Goal: Information Seeking & Learning: Check status

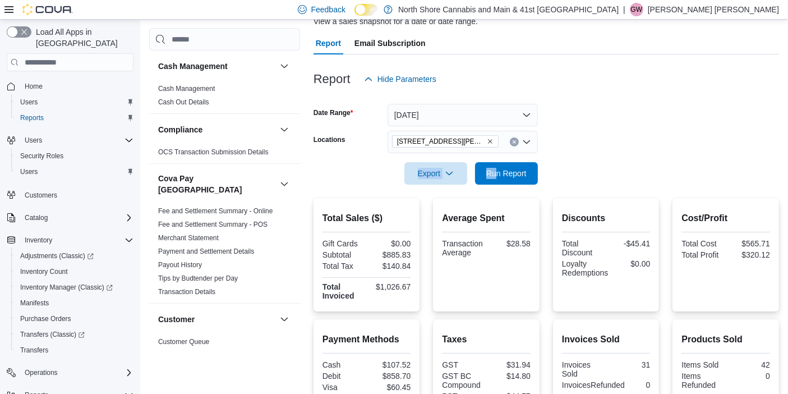
scroll to position [755, 0]
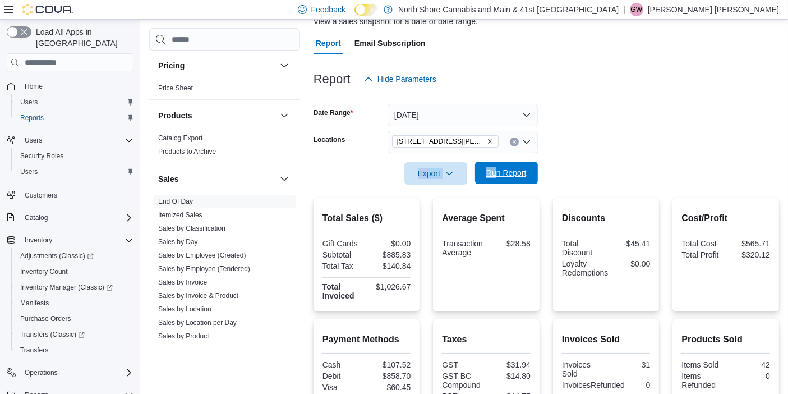
click at [501, 168] on span "Run Report" at bounding box center [506, 172] width 40 height 11
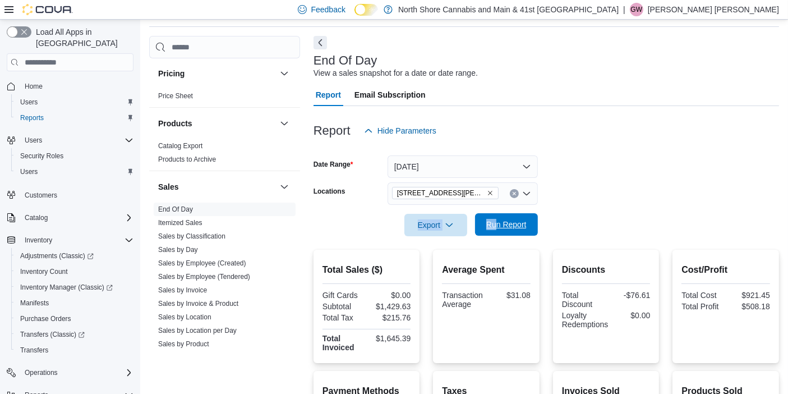
scroll to position [40, 0]
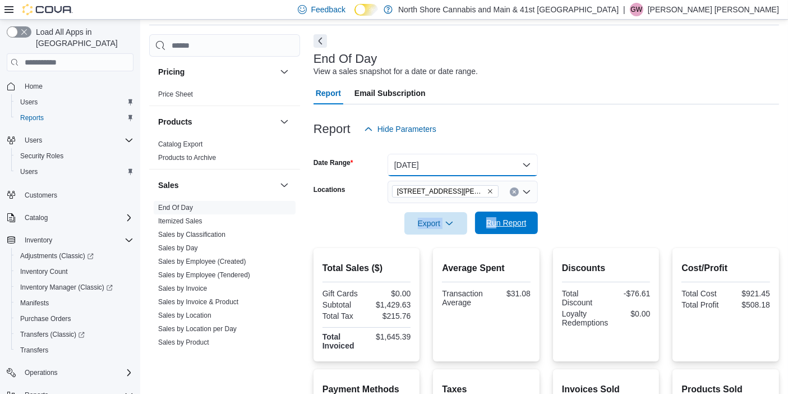
click at [501, 168] on button "Today" at bounding box center [463, 165] width 150 height 22
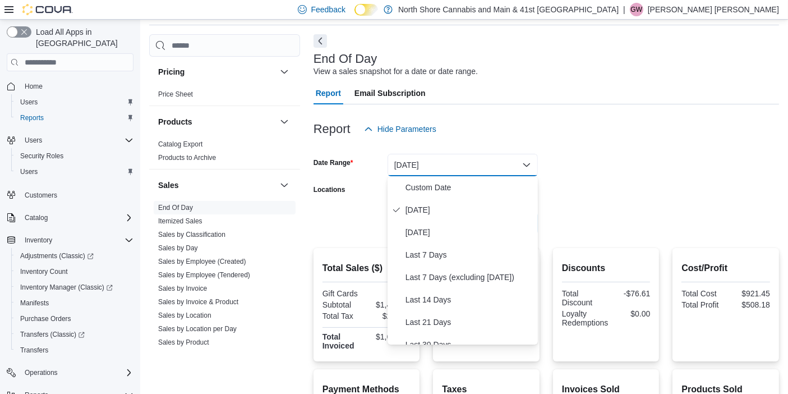
drag, startPoint x: 578, startPoint y: 191, endPoint x: 459, endPoint y: 202, distance: 119.4
click at [568, 191] on form "Date Range Today Locations 1520 Barrow St. Export Run Report" at bounding box center [545, 187] width 465 height 94
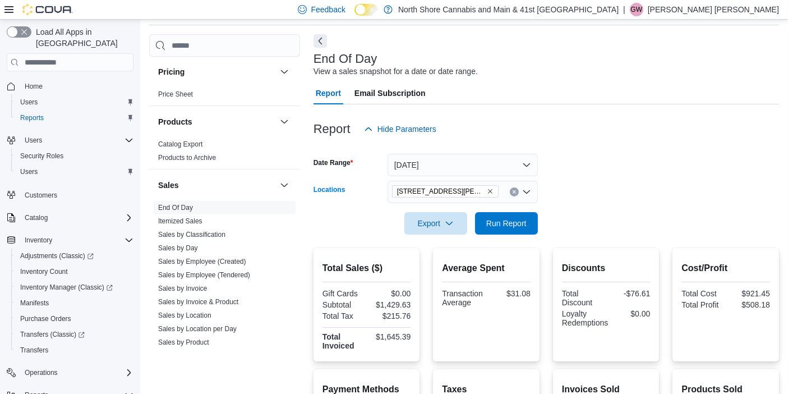
click at [487, 191] on icon "Remove 1520 Barrow St. from selection in this group" at bounding box center [490, 191] width 7 height 7
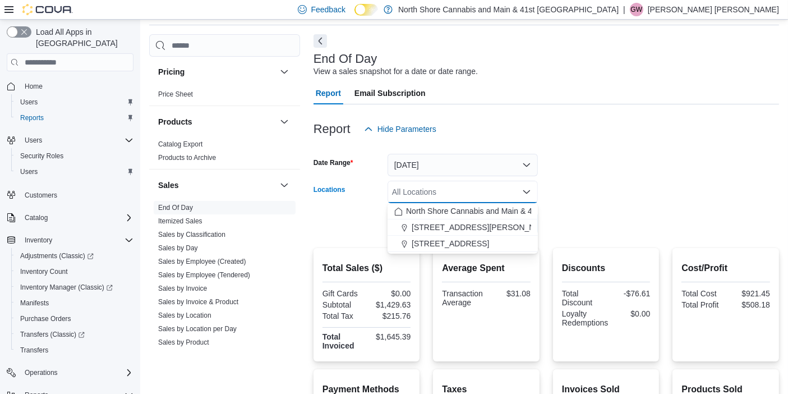
click at [463, 245] on div "5707 Main St." at bounding box center [462, 243] width 137 height 11
click at [630, 195] on form "Date Range Today Locations 5707 Main St. Combo box. Selected. 5707 Main St.. Pr…" at bounding box center [545, 187] width 465 height 94
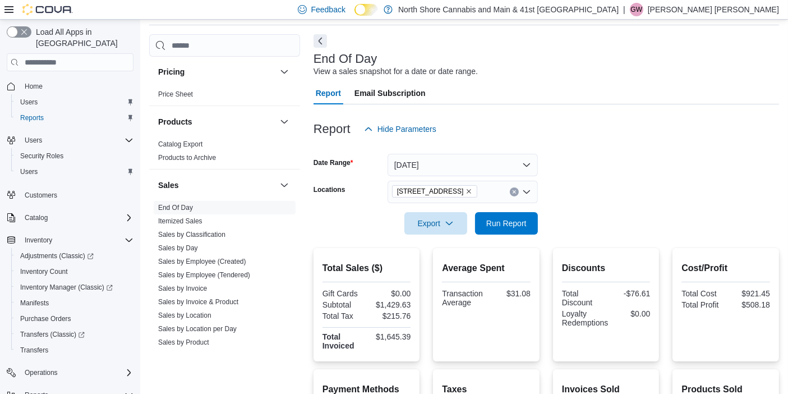
click at [529, 239] on div at bounding box center [545, 240] width 465 height 13
click at [506, 215] on span "Run Report" at bounding box center [506, 222] width 49 height 22
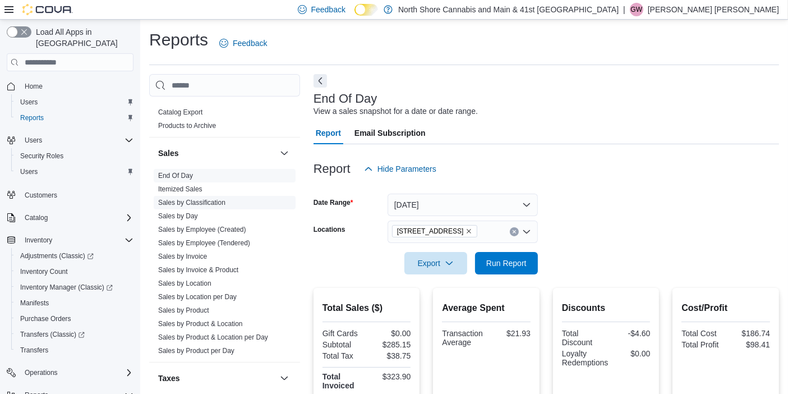
scroll to position [860, 0]
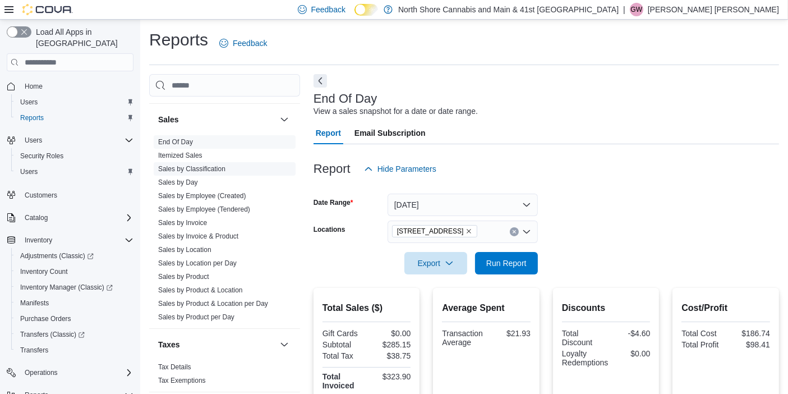
click at [213, 165] on link "Sales by Classification" at bounding box center [191, 169] width 67 height 8
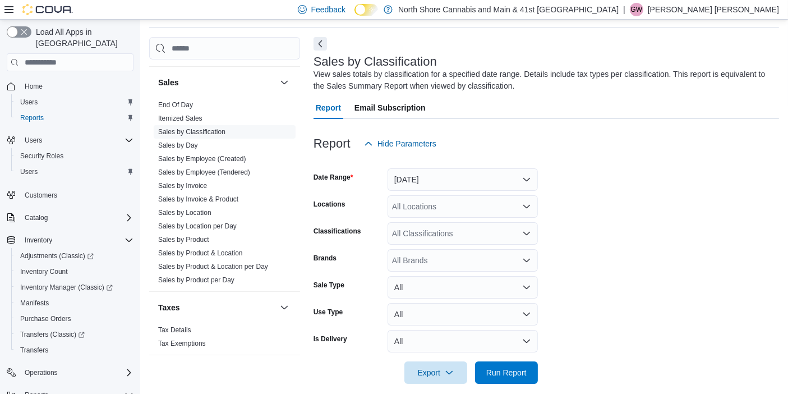
scroll to position [49, 0]
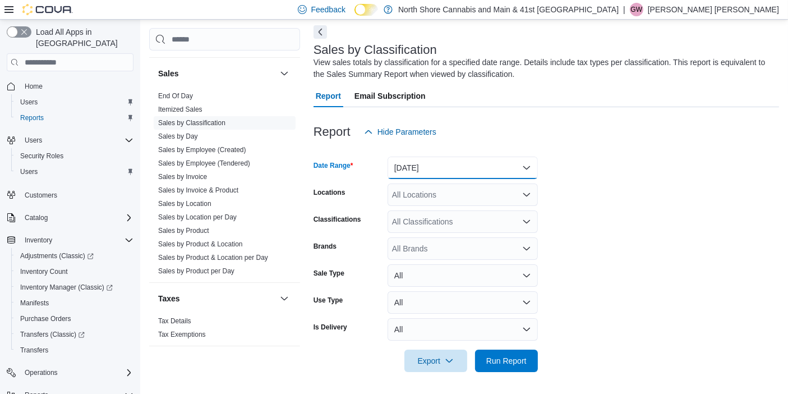
click at [439, 175] on button "Yesterday" at bounding box center [463, 167] width 150 height 22
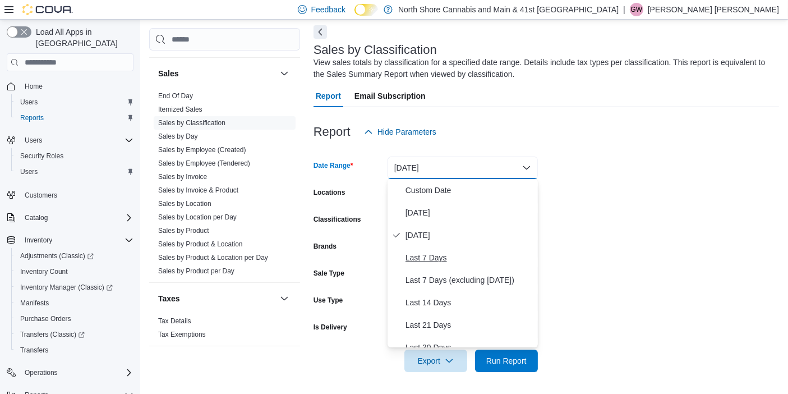
scroll to position [168, 0]
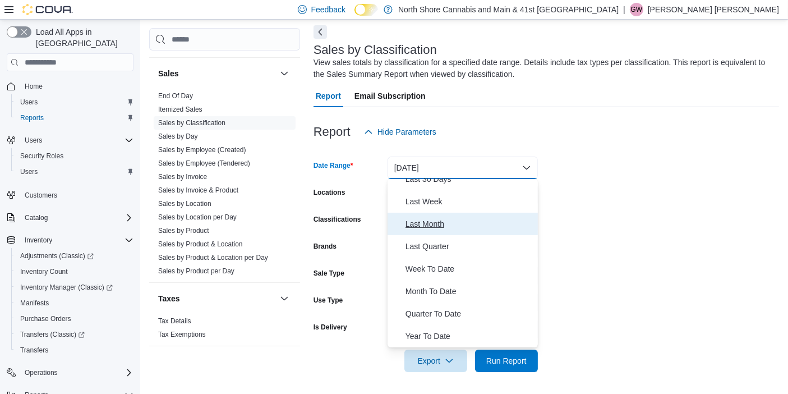
click at [431, 229] on span "Last Month" at bounding box center [469, 223] width 128 height 13
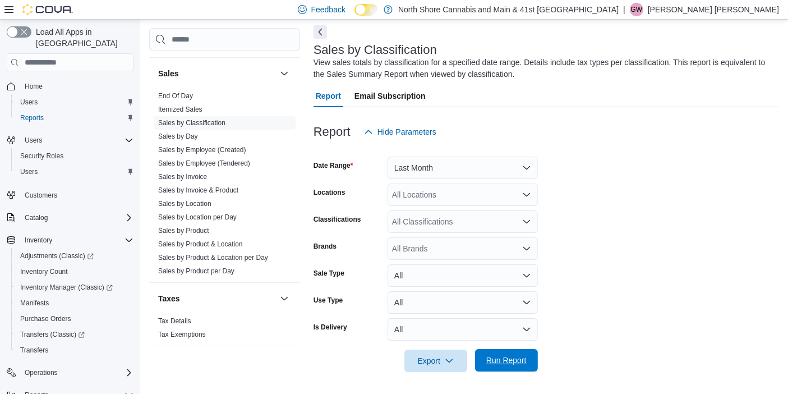
click at [516, 358] on span "Run Report" at bounding box center [506, 359] width 40 height 11
click at [428, 190] on div "All Locations" at bounding box center [463, 194] width 150 height 22
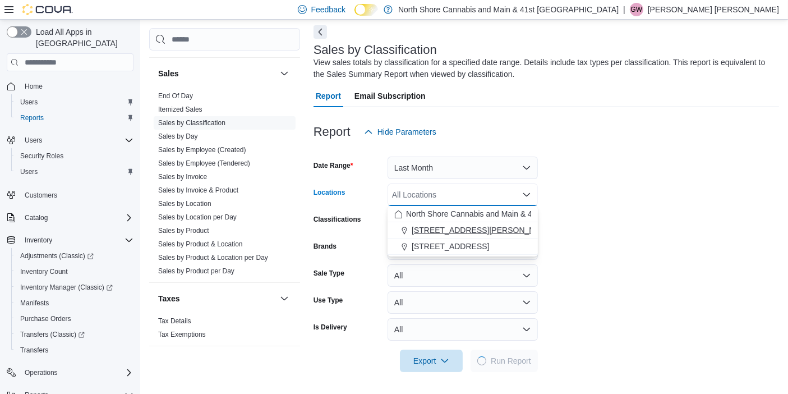
click at [460, 222] on button "[STREET_ADDRESS][PERSON_NAME]" at bounding box center [463, 230] width 150 height 16
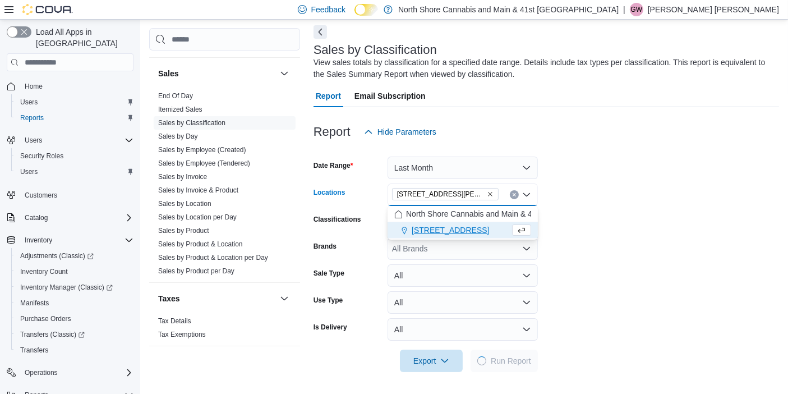
click at [695, 286] on form "Date Range Last Month Locations 1520 Barrow St. Combo box. Selected. 1520 Barro…" at bounding box center [545, 257] width 465 height 229
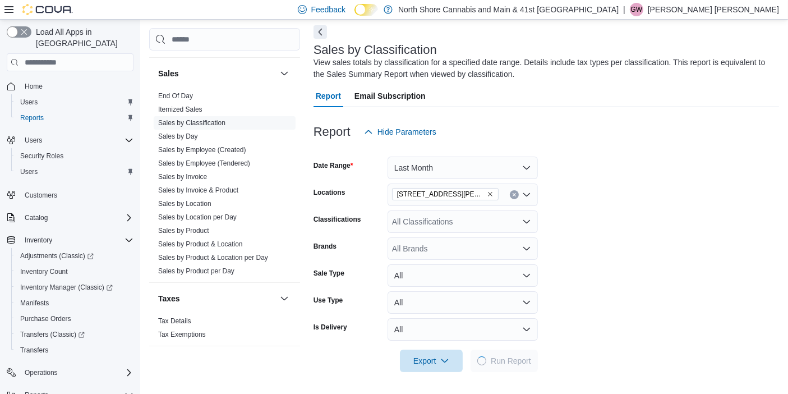
scroll to position [243, 0]
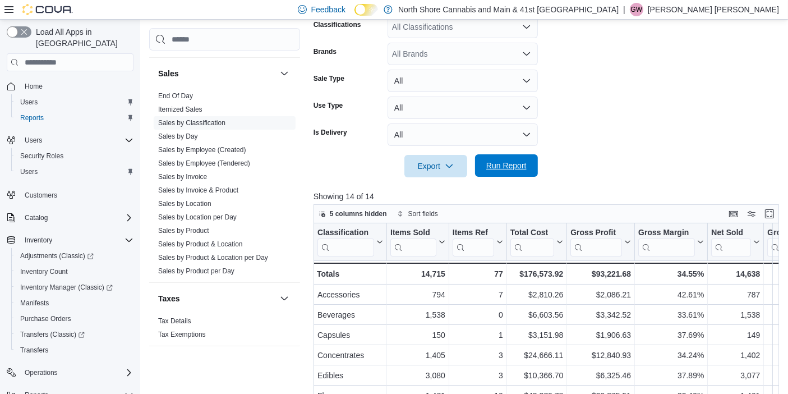
click at [510, 173] on span "Run Report" at bounding box center [506, 165] width 49 height 22
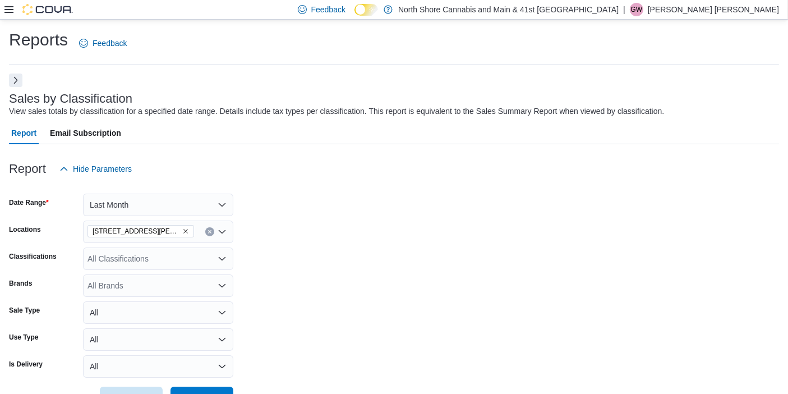
click at [17, 82] on button "Next" at bounding box center [15, 79] width 13 height 13
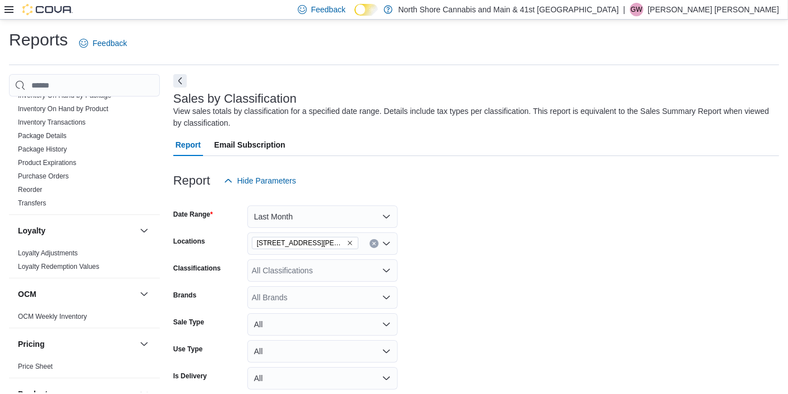
scroll to position [525, 0]
click at [24, 197] on link "Transfers" at bounding box center [32, 201] width 28 height 8
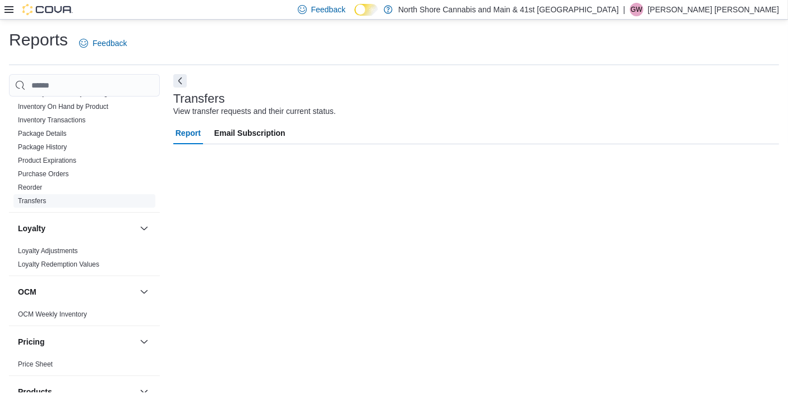
scroll to position [7, 0]
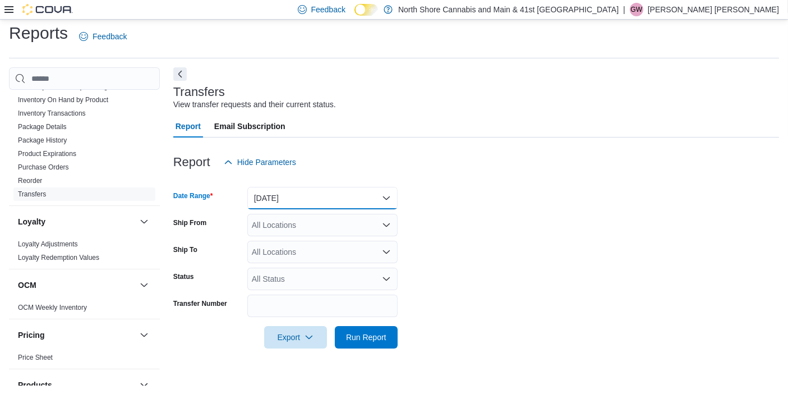
click at [266, 191] on button "Yesterday" at bounding box center [322, 198] width 150 height 22
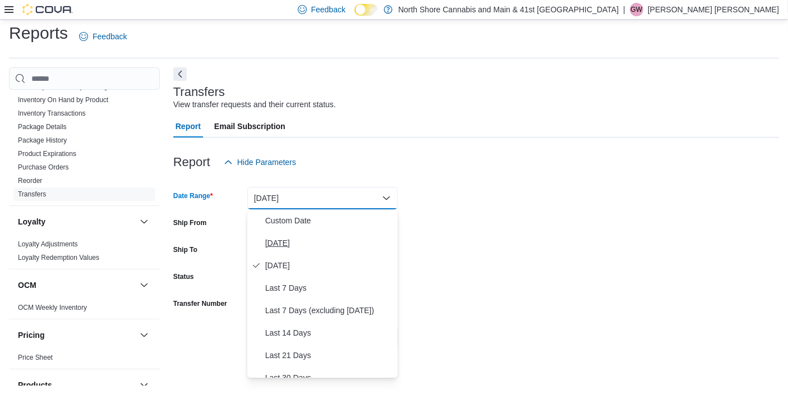
scroll to position [168, 0]
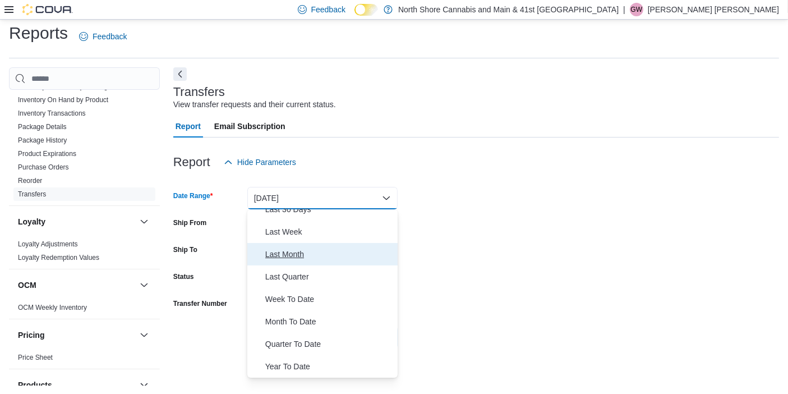
click at [296, 251] on span "Last Month" at bounding box center [329, 253] width 128 height 13
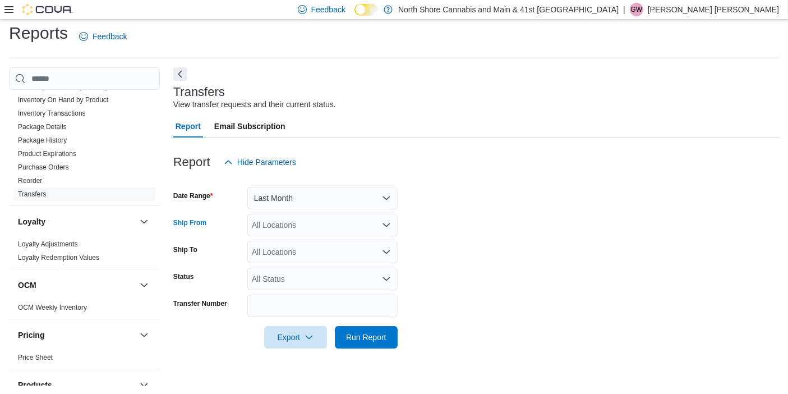
click at [300, 234] on div "All Locations" at bounding box center [322, 225] width 150 height 22
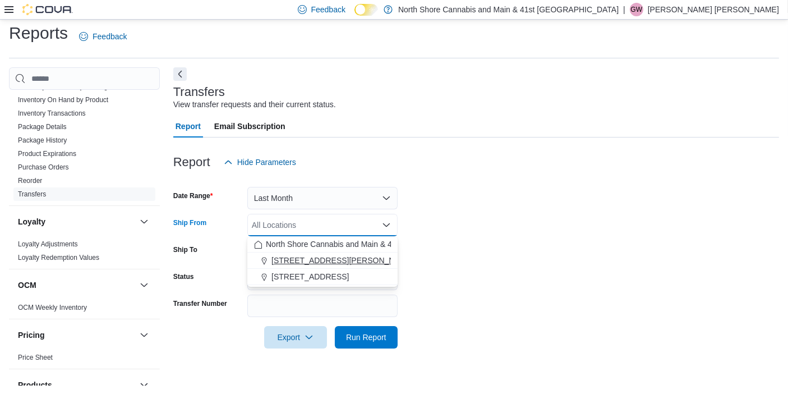
click at [314, 257] on span "[STREET_ADDRESS][PERSON_NAME]" at bounding box center [342, 260] width 142 height 11
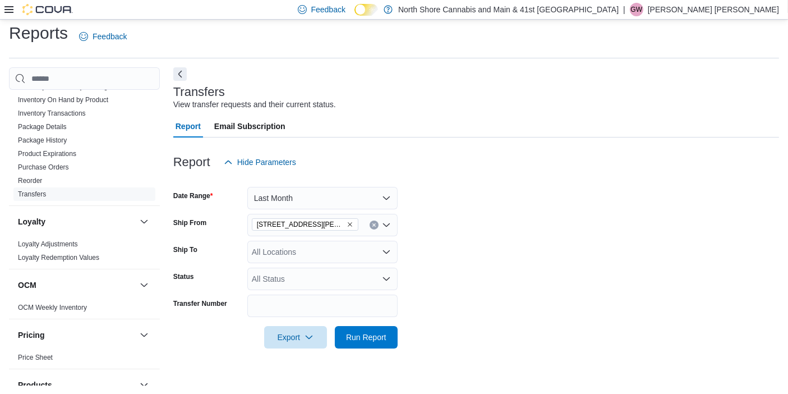
click at [461, 270] on form "Date Range Last Month Ship From 1520 Barrow St. Ship To All Locations Status Al…" at bounding box center [476, 260] width 606 height 175
click at [393, 247] on div "All Locations" at bounding box center [322, 252] width 150 height 22
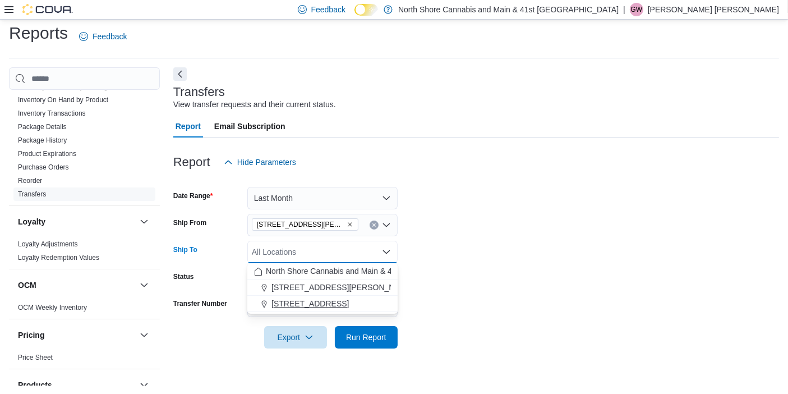
click at [328, 298] on div "5707 Main St." at bounding box center [322, 303] width 137 height 11
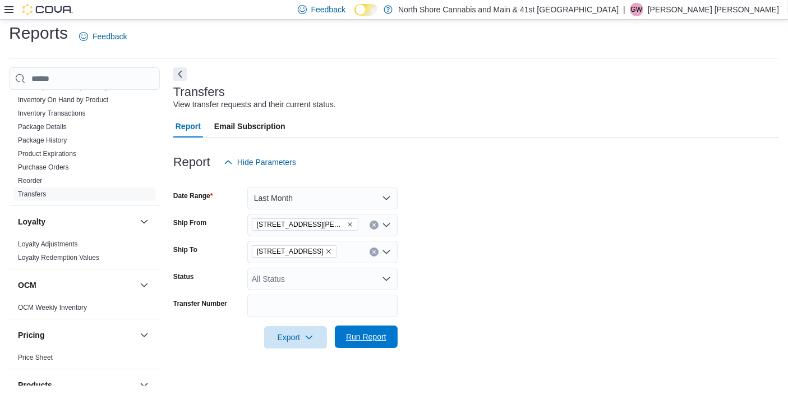
click at [344, 331] on span "Run Report" at bounding box center [366, 336] width 49 height 22
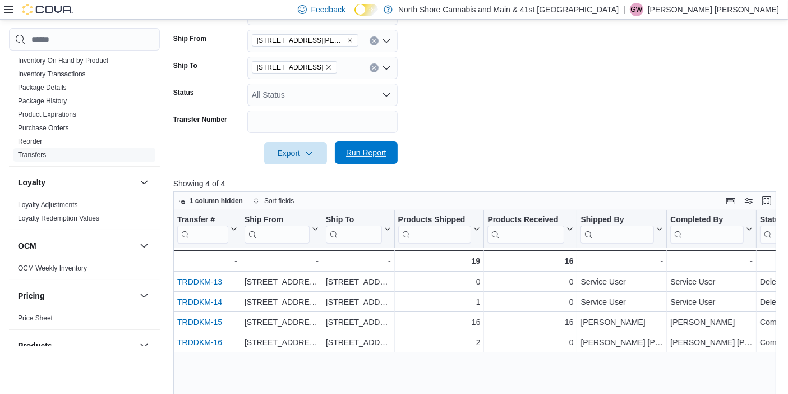
scroll to position [199, 0]
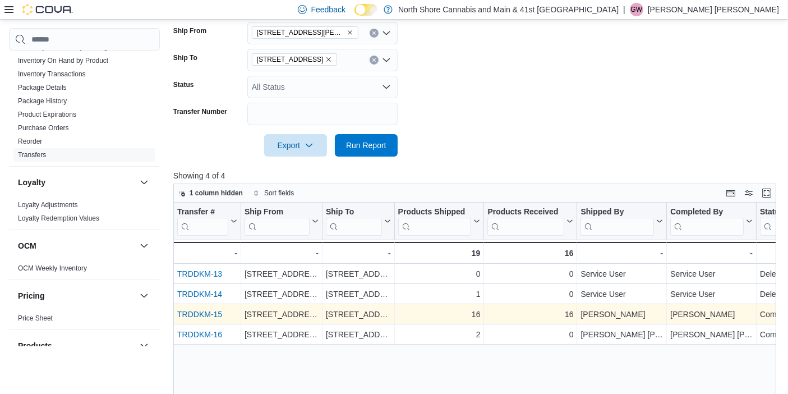
click at [211, 310] on link "TRDDKM-15" at bounding box center [199, 314] width 45 height 9
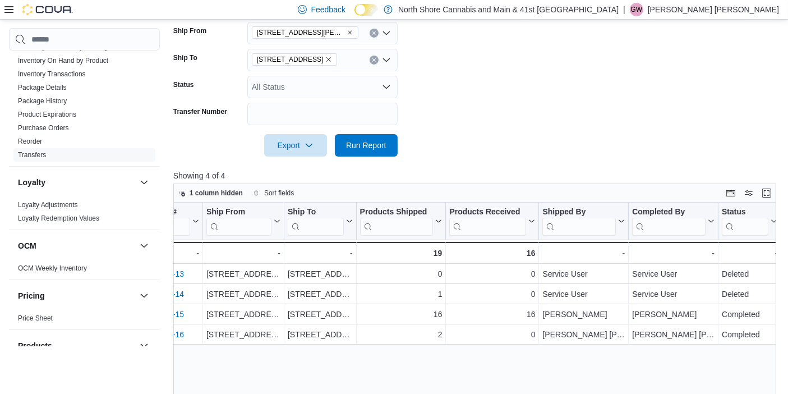
scroll to position [0, 33]
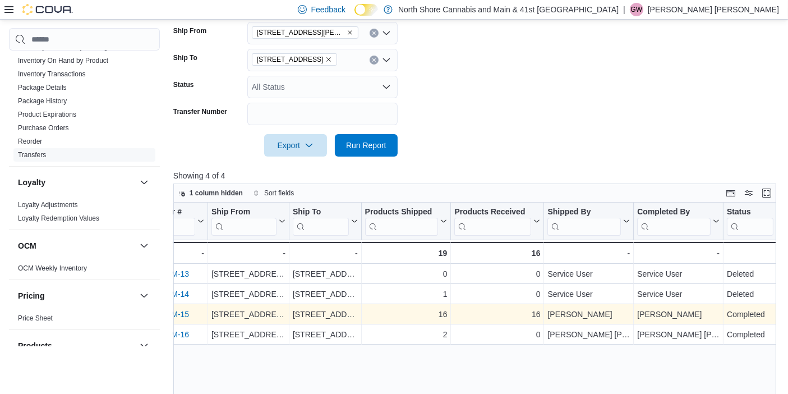
click at [177, 310] on link "TRDDKM-15" at bounding box center [166, 314] width 45 height 9
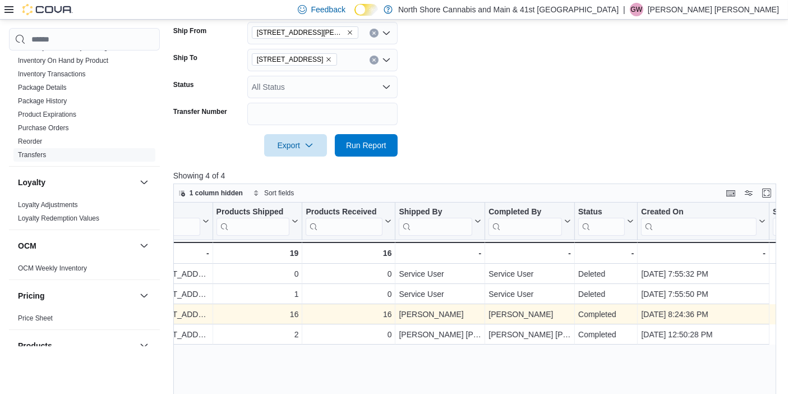
scroll to position [0, 0]
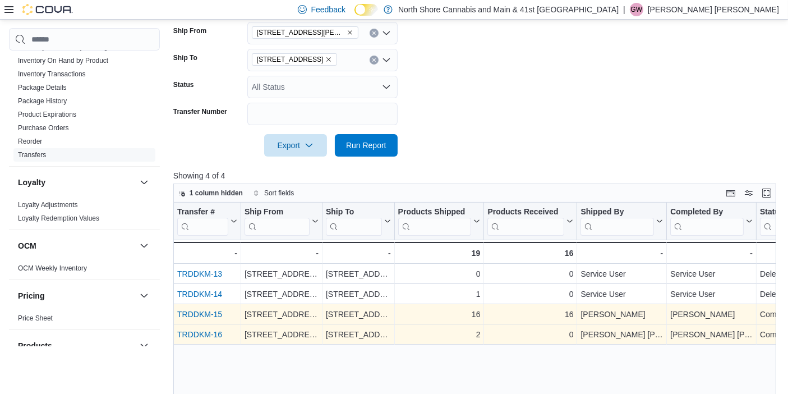
click at [206, 332] on link "TRDDKM-16" at bounding box center [199, 334] width 45 height 9
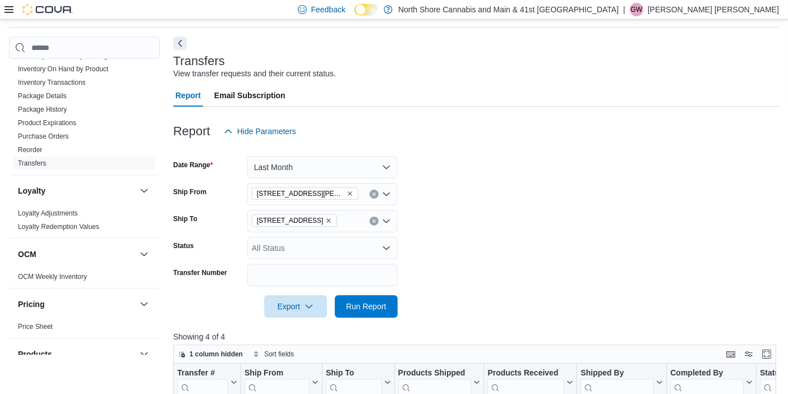
scroll to position [38, 0]
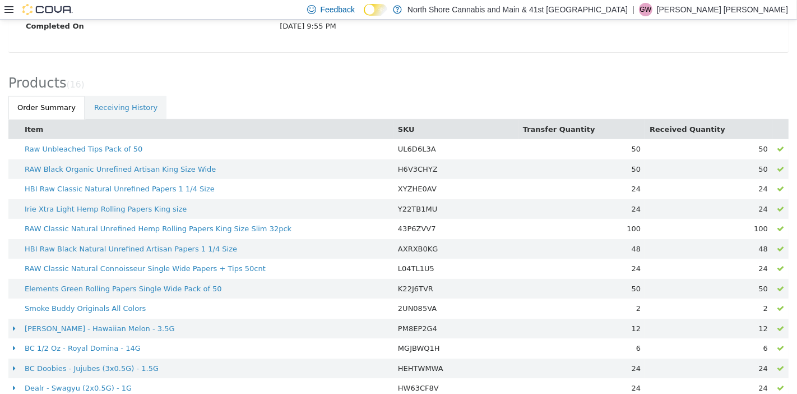
scroll to position [357, 0]
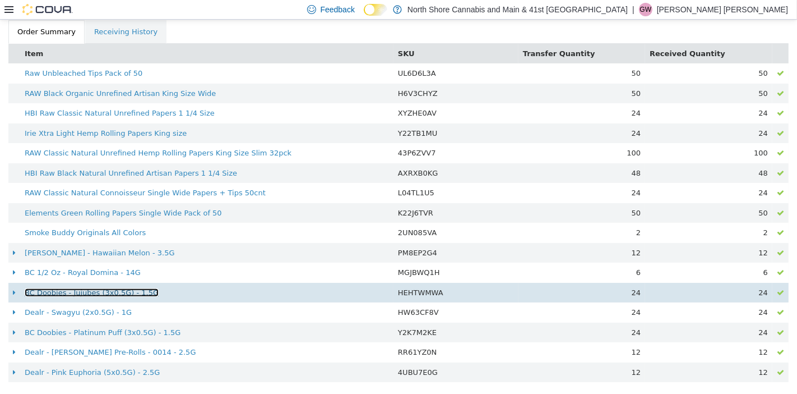
click at [110, 289] on link "BC Doobies - Jujubes (3x0.5G) - 1.5G" at bounding box center [92, 292] width 134 height 8
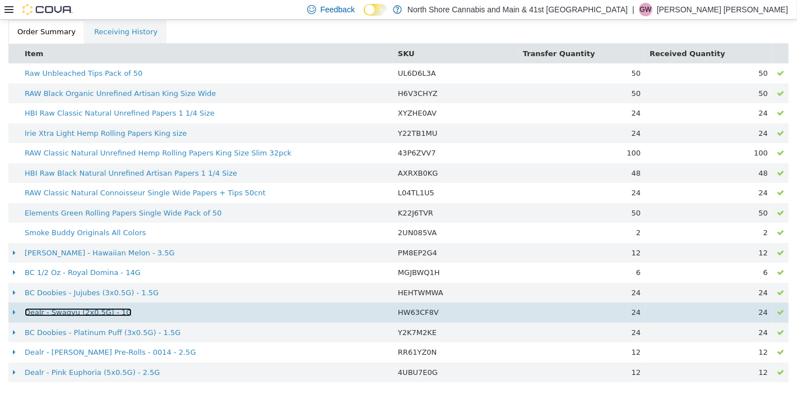
click at [61, 310] on link "Dealr - Swagyu (2x0.5G) - 1G" at bounding box center [78, 312] width 107 height 8
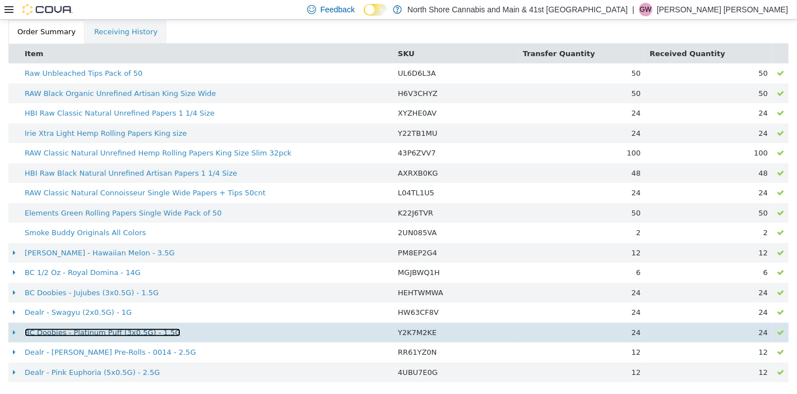
click at [90, 329] on link "BC Doobies - Platinum Puff (3x0.5G) - 1.5G" at bounding box center [103, 332] width 156 height 8
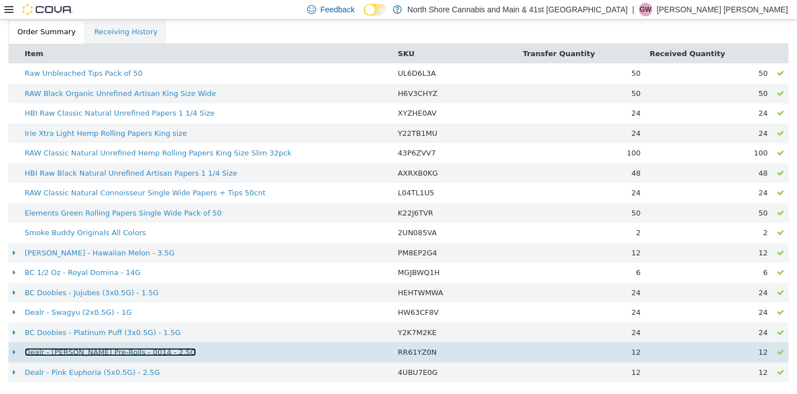
click at [136, 348] on link "Dealr - Sweet Jesus Pre-Rolls - 0014 - 2.5G" at bounding box center [111, 352] width 172 height 8
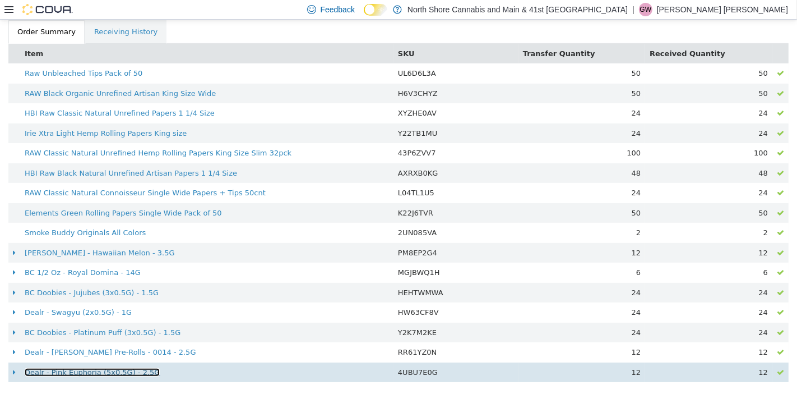
click at [101, 368] on link "Dealr - Pink Euphoria (5x0.5G) - 2.5G" at bounding box center [92, 372] width 135 height 8
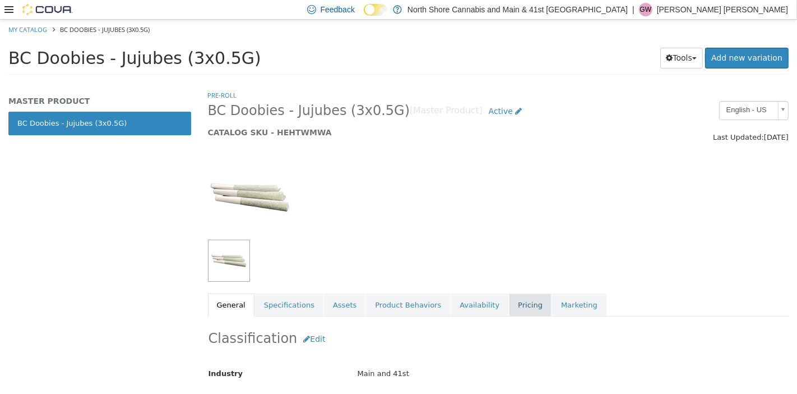
click at [509, 298] on link "Pricing" at bounding box center [530, 305] width 43 height 24
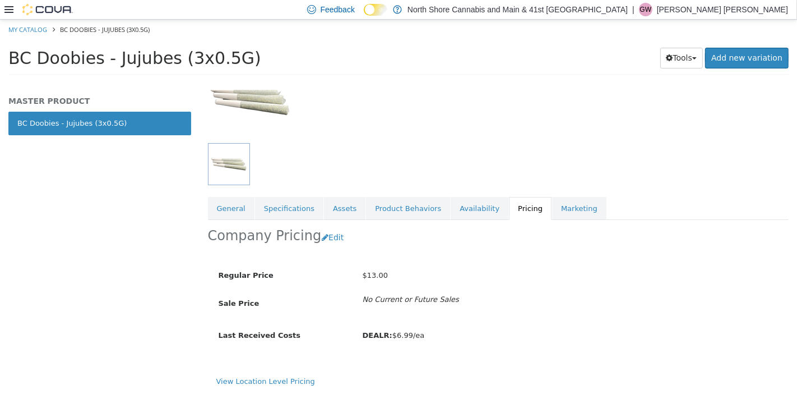
scroll to position [96, 0]
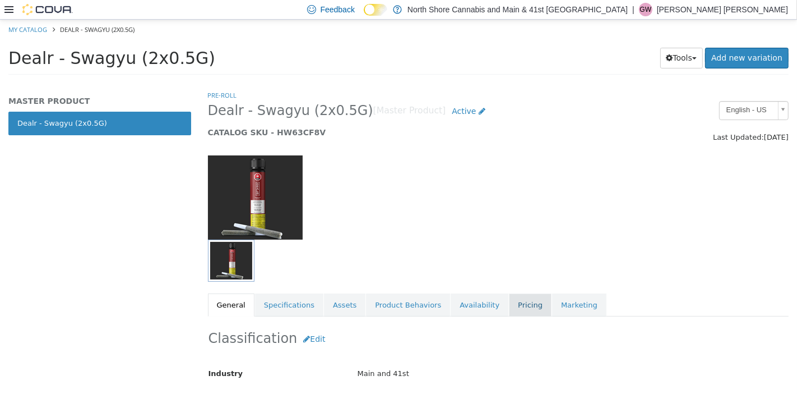
click at [509, 305] on link "Pricing" at bounding box center [530, 305] width 43 height 24
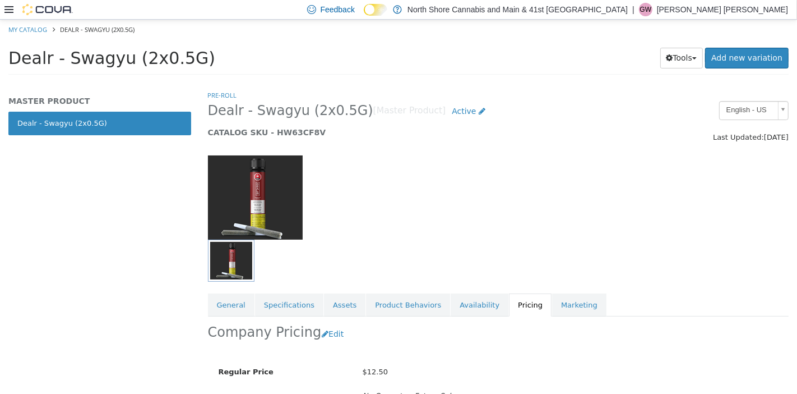
scroll to position [96, 0]
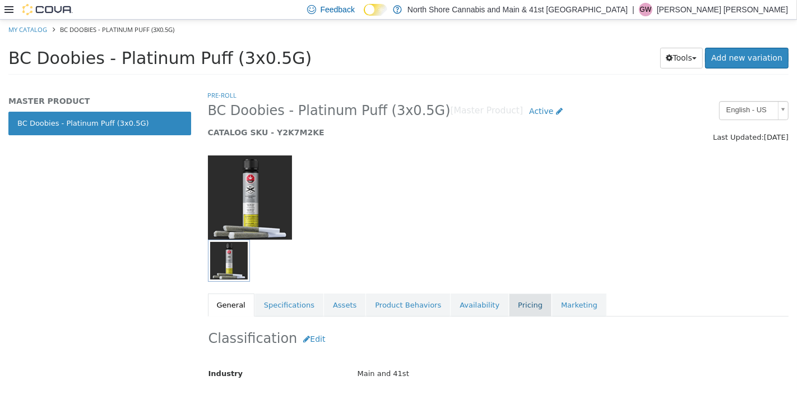
click at [510, 297] on link "Pricing" at bounding box center [530, 305] width 43 height 24
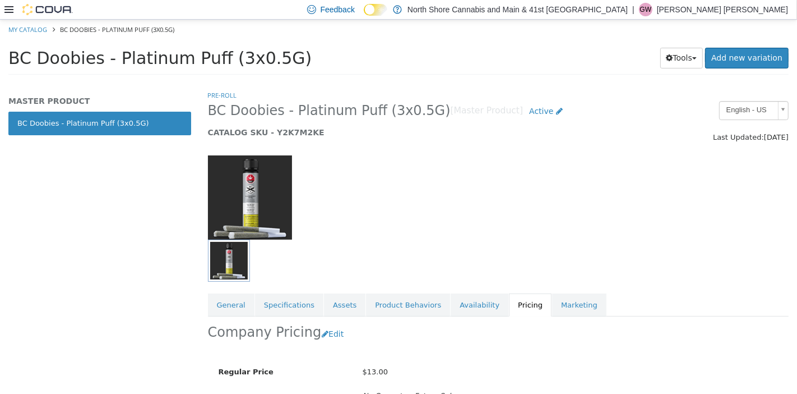
scroll to position [96, 0]
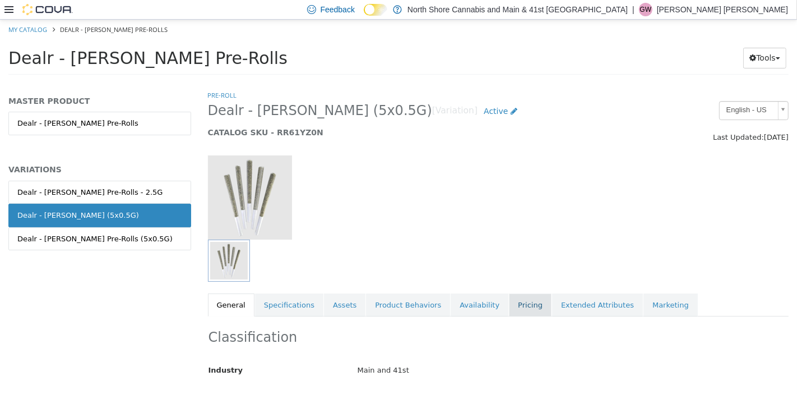
click at [513, 297] on link "Pricing" at bounding box center [530, 305] width 43 height 24
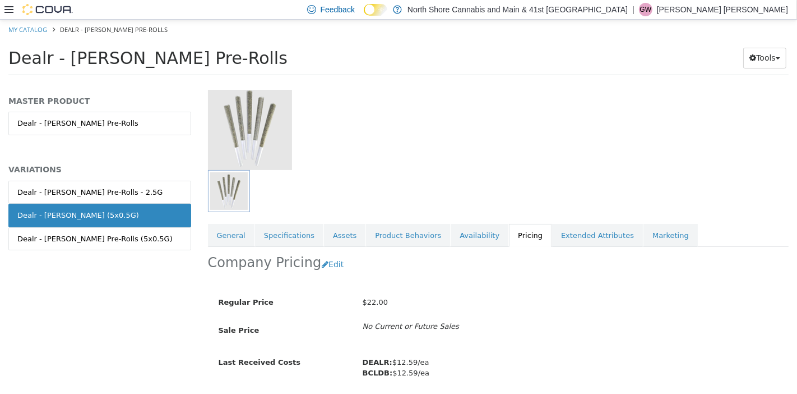
scroll to position [107, 0]
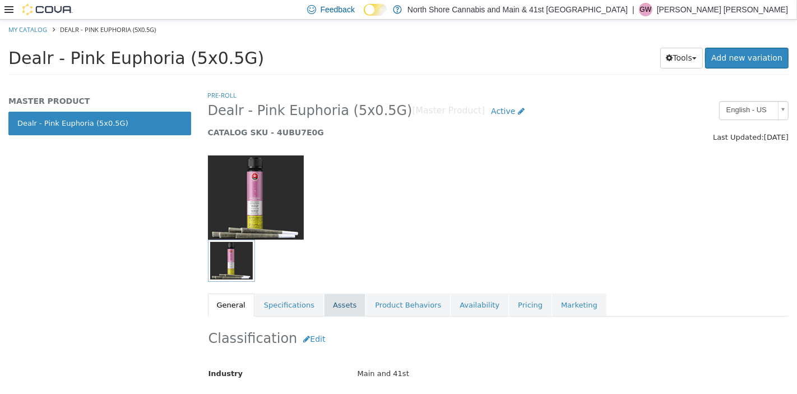
scroll to position [208, 0]
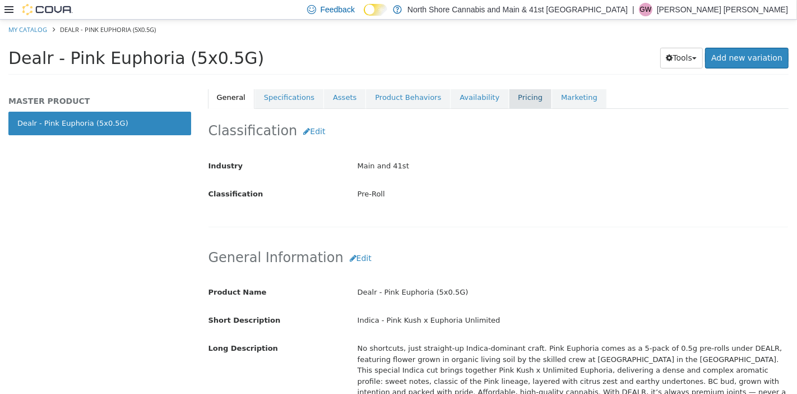
click at [509, 96] on link "Pricing" at bounding box center [530, 98] width 43 height 24
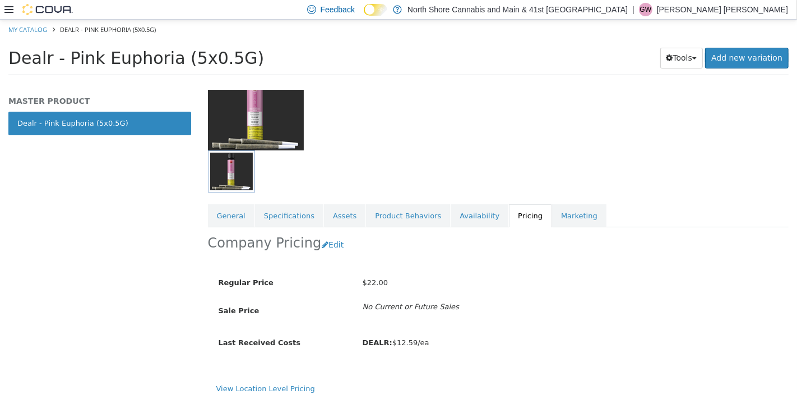
scroll to position [91, 0]
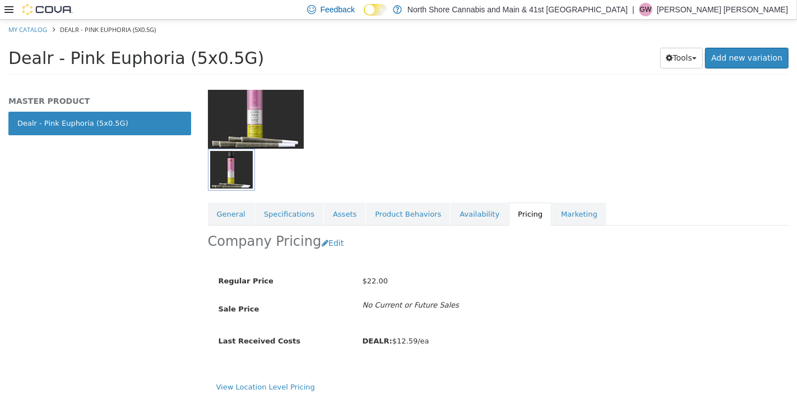
click at [498, 96] on div at bounding box center [499, 101] width 598 height 96
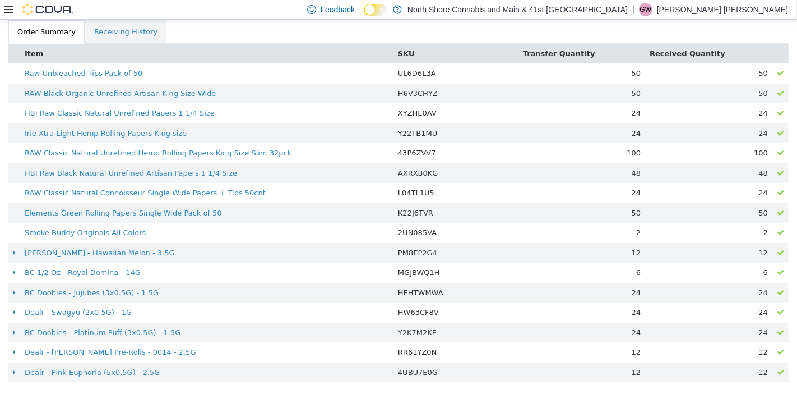
scroll to position [356, 0]
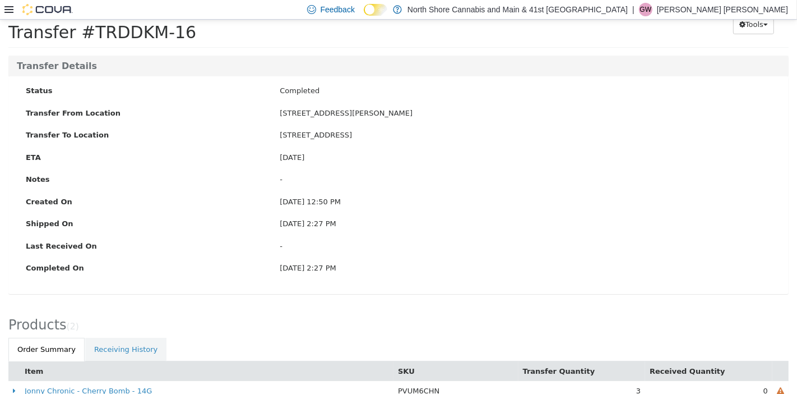
scroll to position [79, 0]
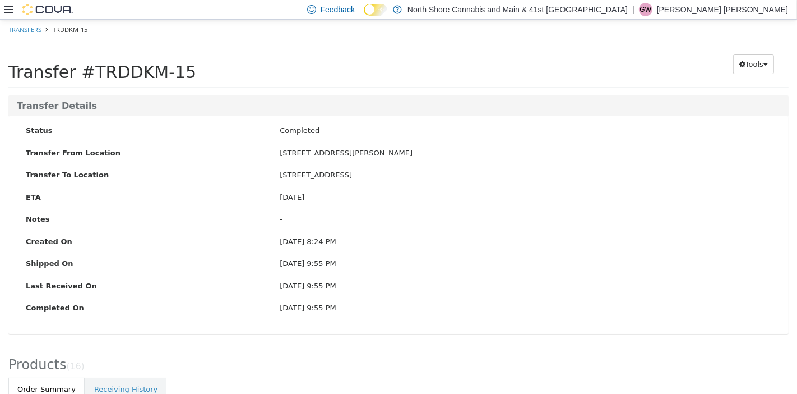
scroll to position [357, 0]
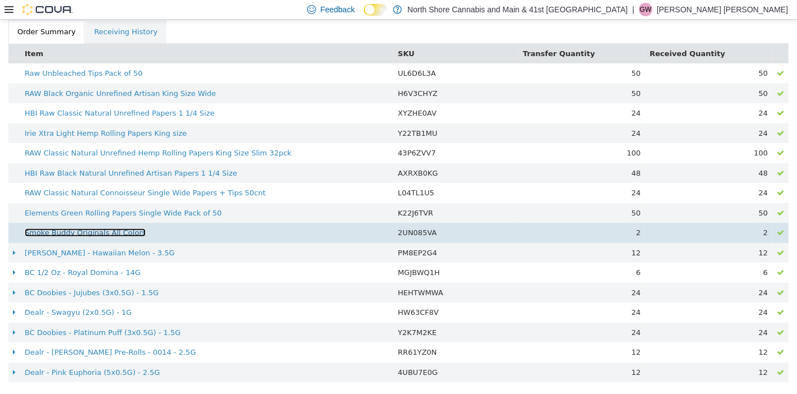
click at [98, 232] on link "Smoke Buddy Originals All Colors" at bounding box center [85, 232] width 121 height 8
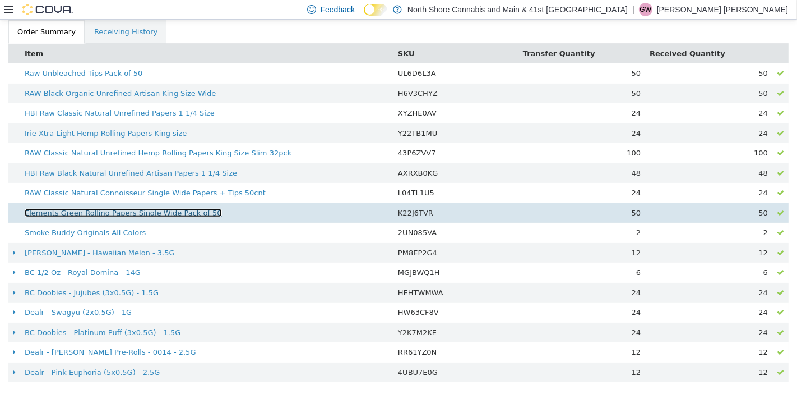
click at [112, 209] on link "Elements Green Rolling Papers Single Wide Pack of 50" at bounding box center [123, 213] width 197 height 8
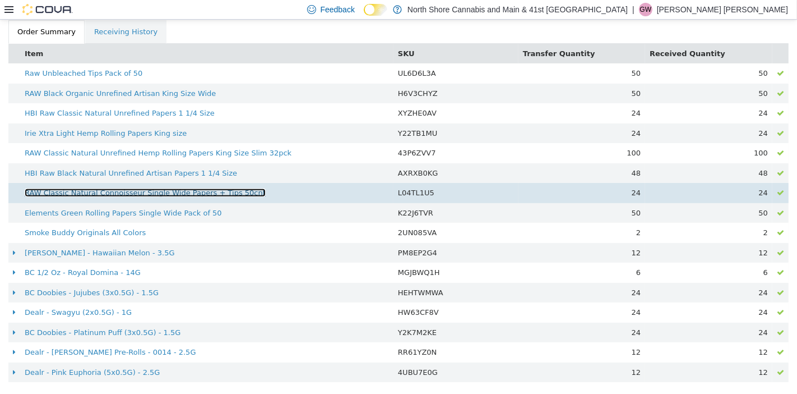
click at [172, 194] on link "RAW Classic Natural Connoisseur Single Wide Papers + Tips 50cnt" at bounding box center [145, 192] width 241 height 8
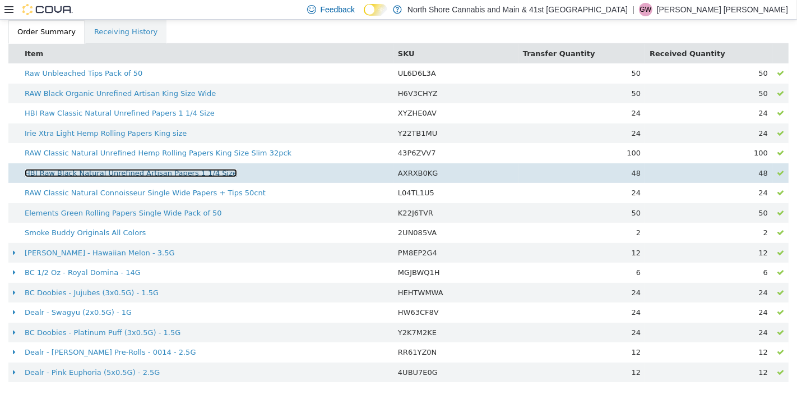
click at [199, 174] on link "HBI Raw Black Natural Unrefined Artisan Papers 1 1/4 Size" at bounding box center [131, 173] width 213 height 8
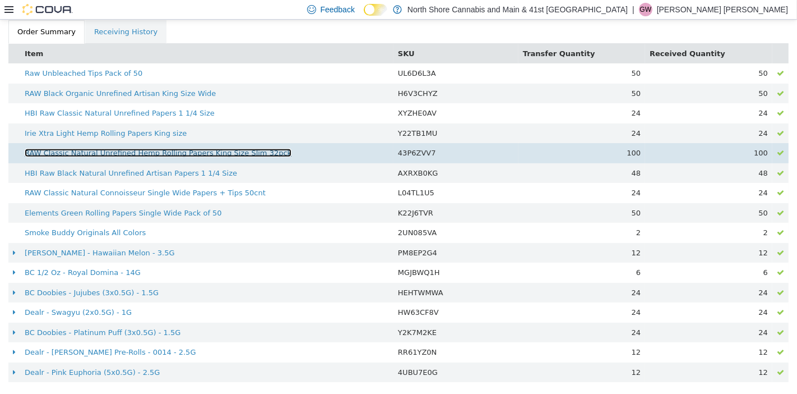
click at [166, 149] on link "RAW Classic Natural Unrefined Hemp Rolling Papers King Size Slim 32pck" at bounding box center [158, 153] width 267 height 8
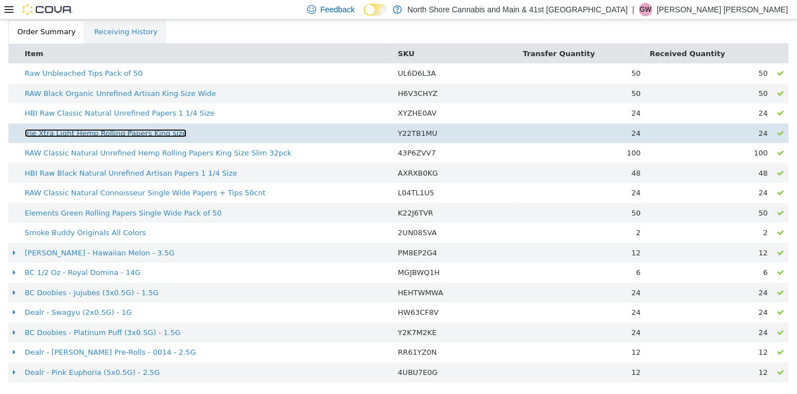
click at [154, 129] on link "Irie Xtra Light Hemp Rolling Papers King size" at bounding box center [106, 133] width 162 height 8
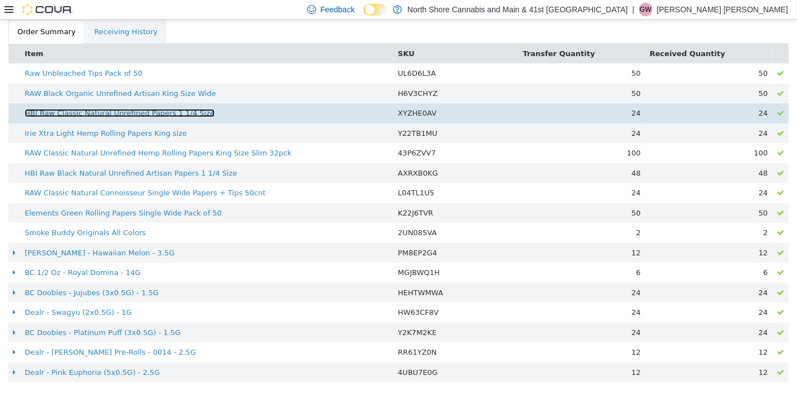
click at [133, 112] on link "HBI Raw Classic Natural Unrefined Papers 1 1/4 Size" at bounding box center [120, 113] width 190 height 8
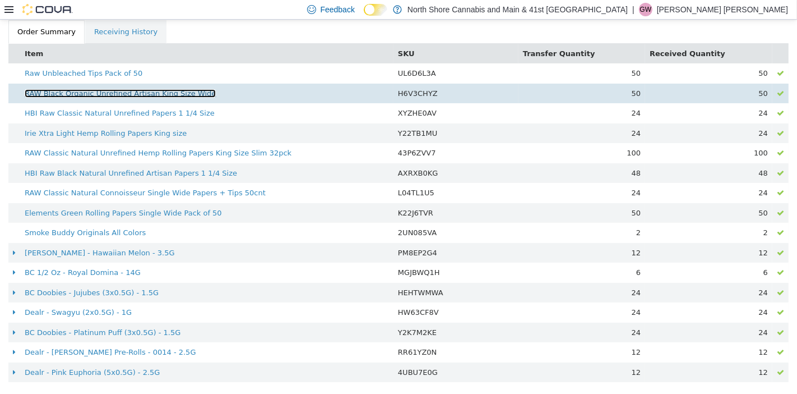
click at [175, 93] on link "RAW Black Organic Unrefined Artisan King Size Wide" at bounding box center [120, 93] width 191 height 8
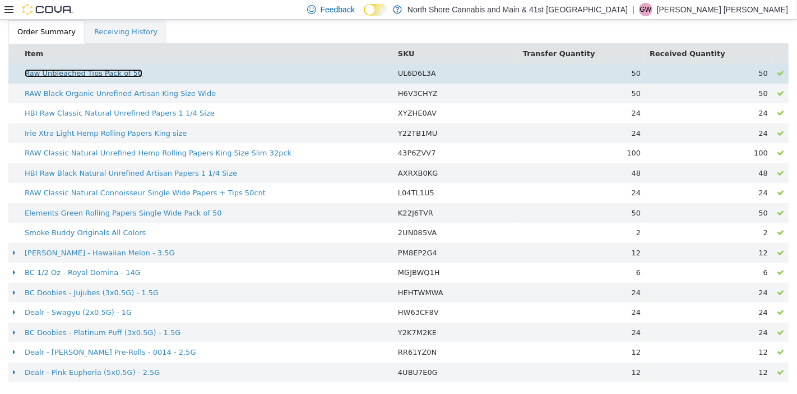
click at [114, 72] on link "Raw Unbleached Tips Pack of 50" at bounding box center [84, 73] width 118 height 8
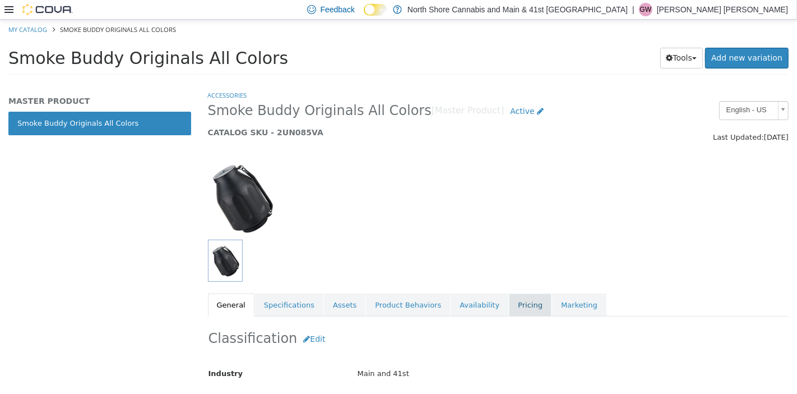
click at [509, 298] on link "Pricing" at bounding box center [530, 305] width 43 height 24
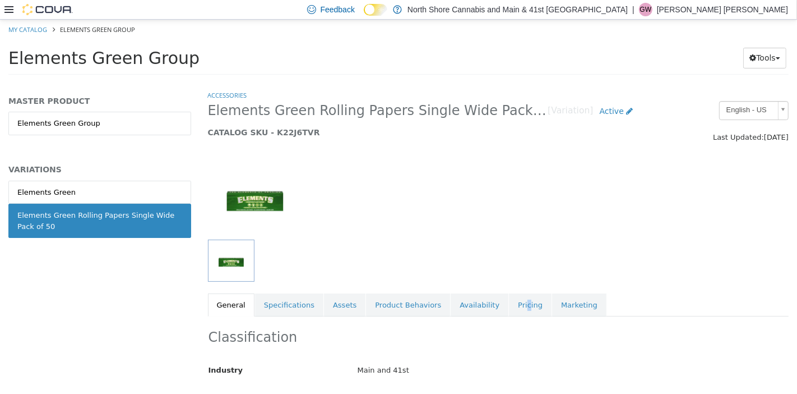
click at [500, 288] on div "Accessories Elements Green Rolling Papers Single Wide Pack of 50 [Variation] Ac…" at bounding box center [499, 203] width 582 height 227
click at [509, 308] on link "Pricing" at bounding box center [530, 305] width 43 height 24
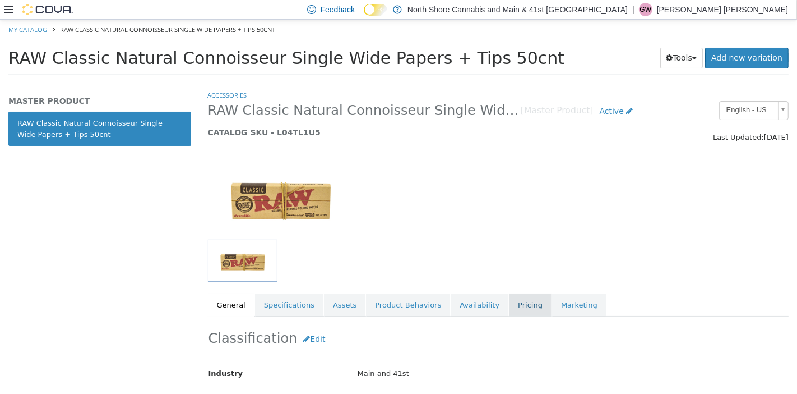
click at [509, 302] on link "Pricing" at bounding box center [530, 305] width 43 height 24
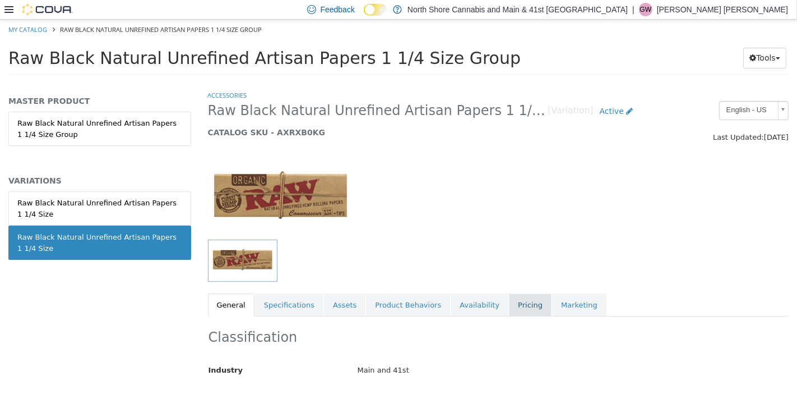
click at [509, 308] on link "Pricing" at bounding box center [530, 305] width 43 height 24
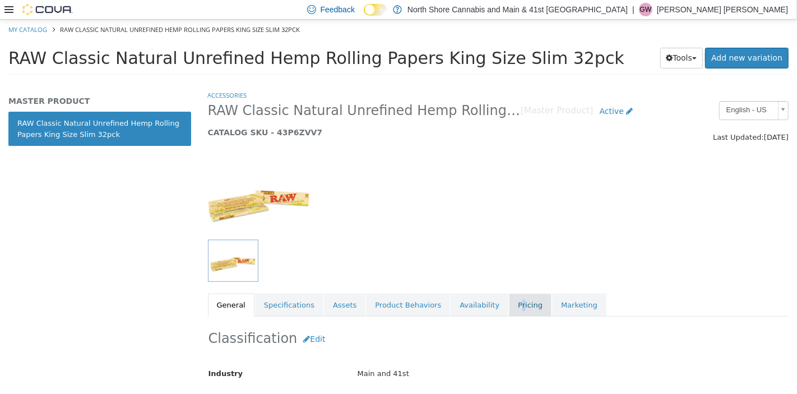
click at [509, 299] on link "Pricing" at bounding box center [530, 305] width 43 height 24
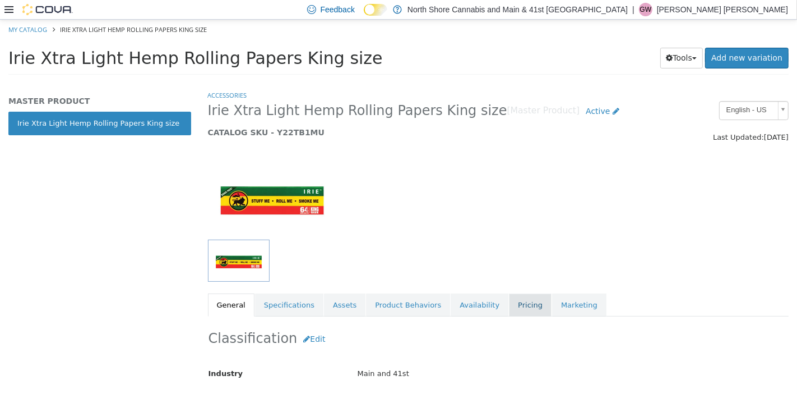
click at [509, 310] on link "Pricing" at bounding box center [530, 305] width 43 height 24
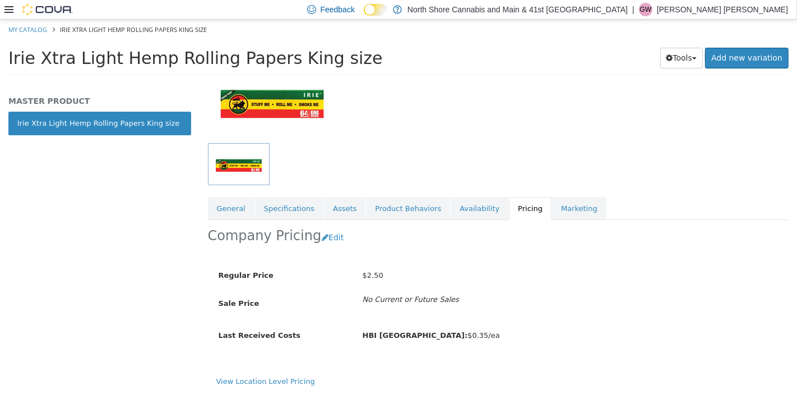
scroll to position [96, 0]
click at [492, 275] on div "$2.50" at bounding box center [570, 276] width 432 height 20
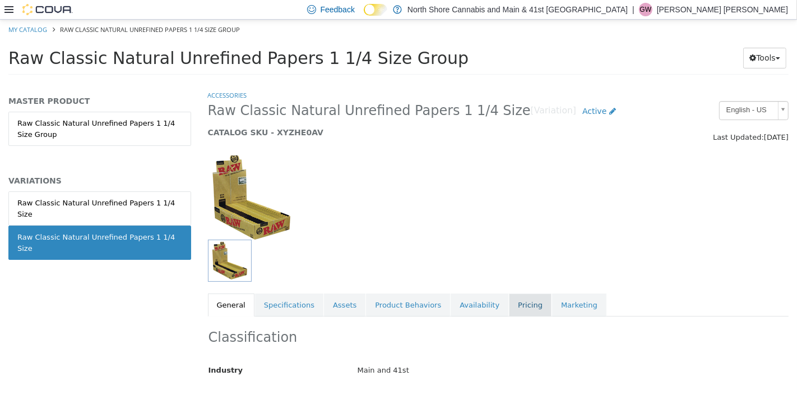
click at [509, 310] on link "Pricing" at bounding box center [530, 305] width 43 height 24
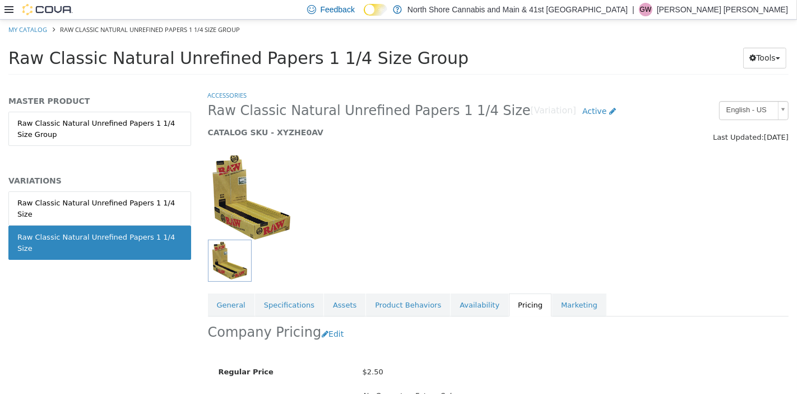
scroll to position [96, 0]
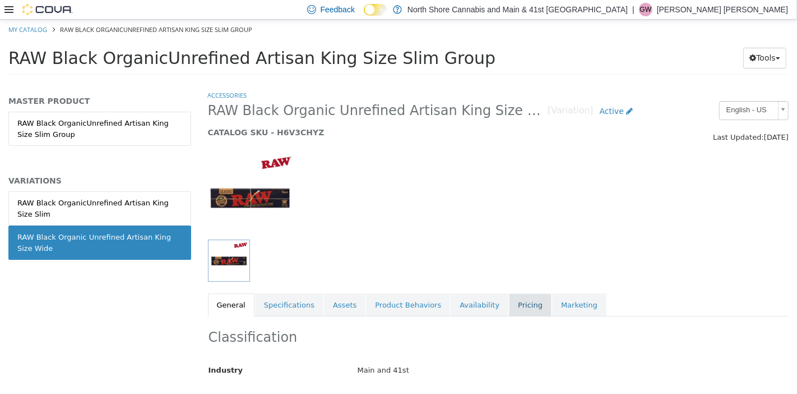
click at [509, 312] on link "Pricing" at bounding box center [530, 305] width 43 height 24
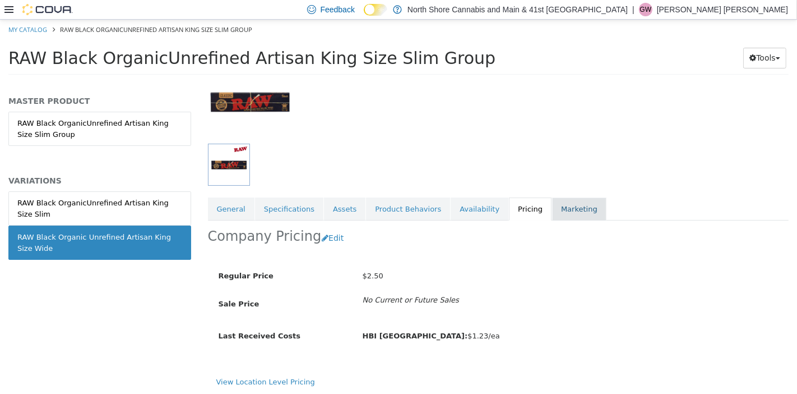
scroll to position [95, 0]
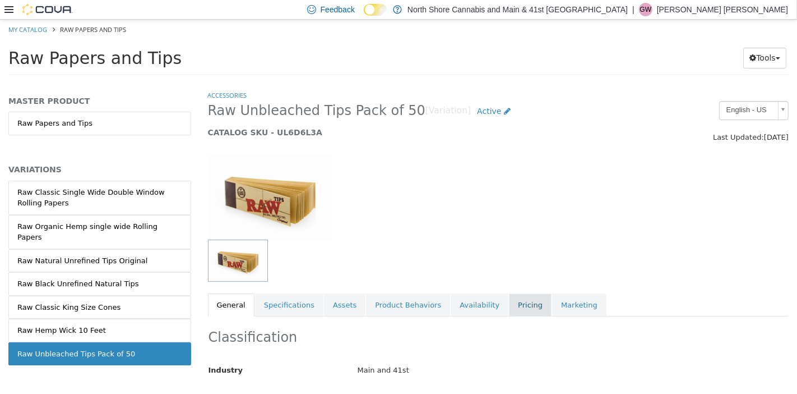
click at [509, 307] on link "Pricing" at bounding box center [530, 305] width 43 height 24
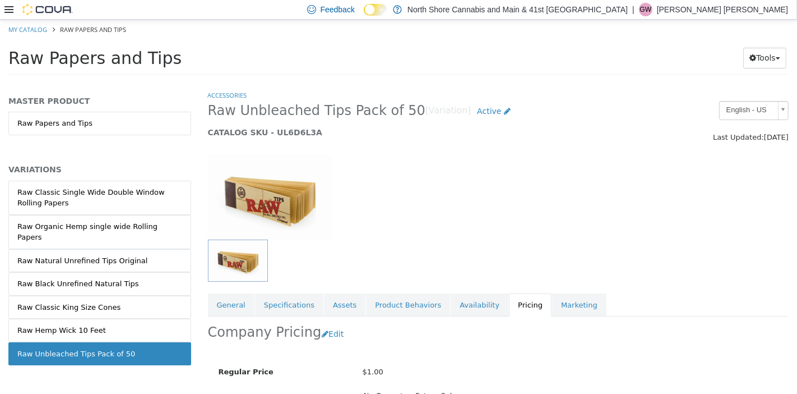
scroll to position [96, 0]
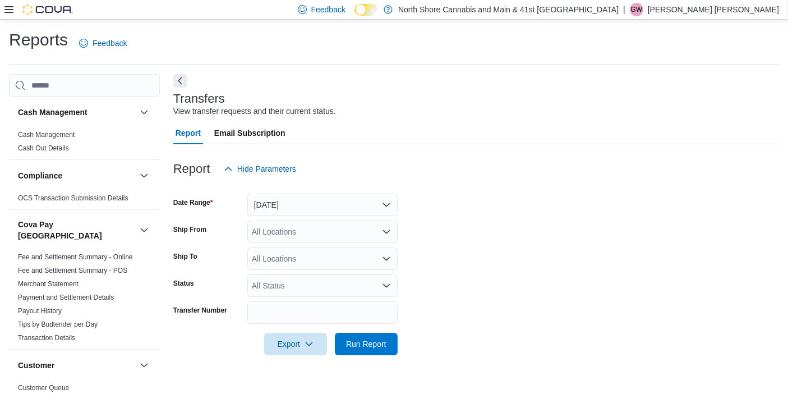
scroll to position [7, 0]
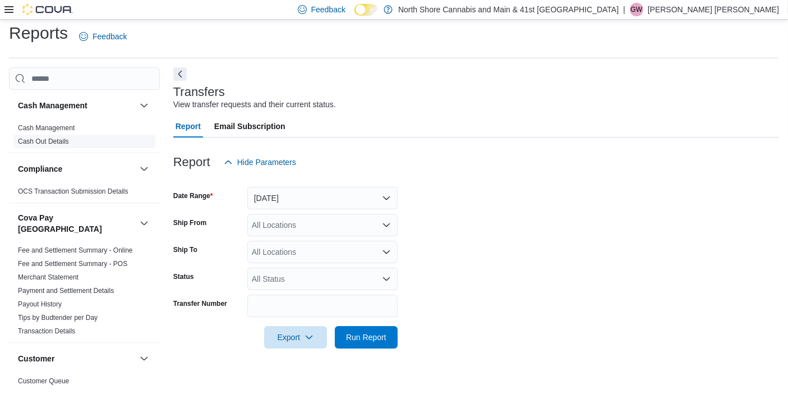
click at [63, 136] on span "Cash Out Details" at bounding box center [84, 141] width 142 height 13
click at [60, 140] on link "Cash Out Details" at bounding box center [43, 141] width 51 height 8
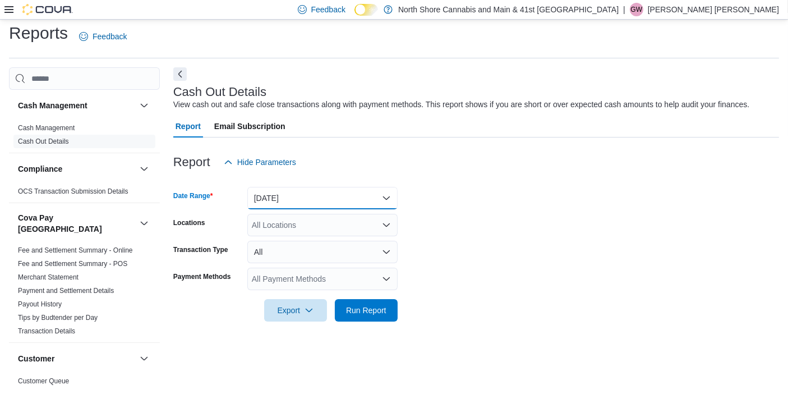
click at [330, 206] on button "Today" at bounding box center [322, 198] width 150 height 22
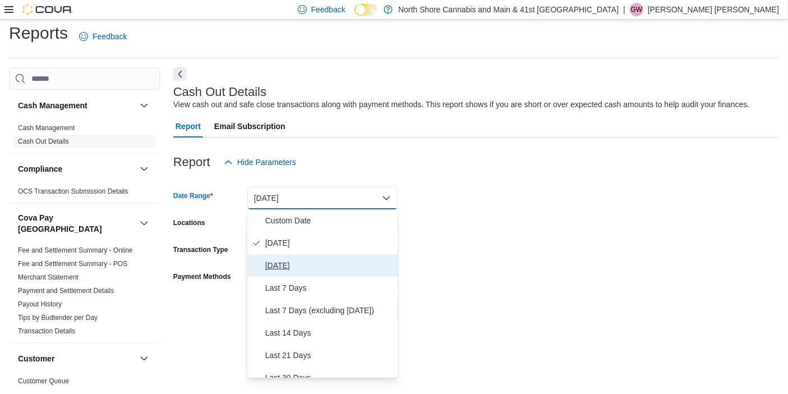
click at [297, 264] on span "Yesterday" at bounding box center [329, 265] width 128 height 13
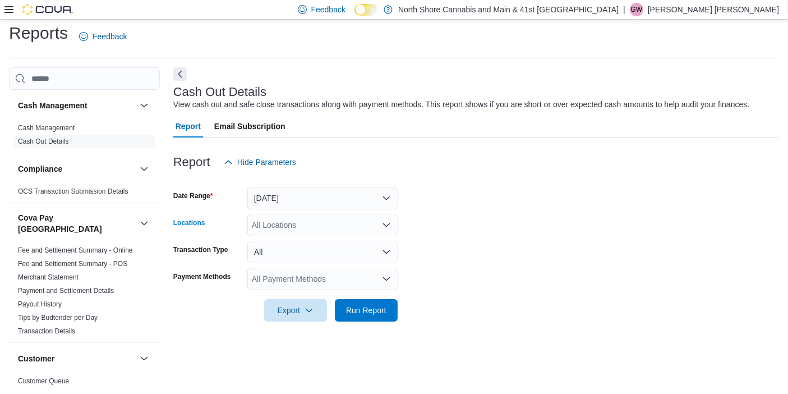
click at [310, 227] on div "All Locations" at bounding box center [322, 225] width 150 height 22
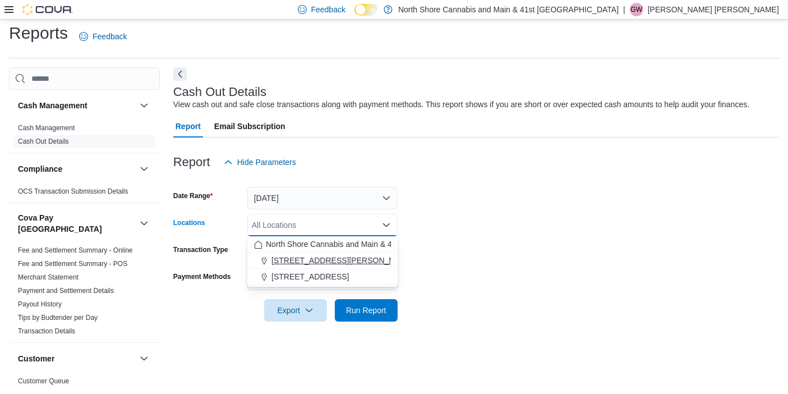
click at [317, 262] on span "[STREET_ADDRESS][PERSON_NAME]" at bounding box center [342, 260] width 142 height 11
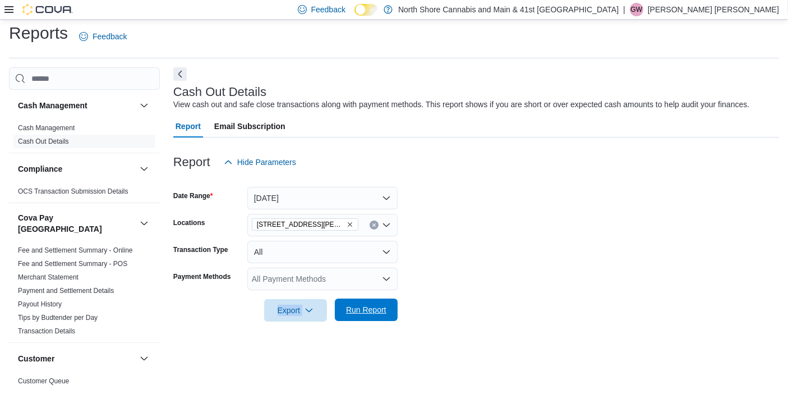
drag, startPoint x: 415, startPoint y: 293, endPoint x: 348, endPoint y: 298, distance: 67.5
click at [348, 298] on form "Date Range Yesterday Locations 1520 Barrow St. Transaction Type All Payment Met…" at bounding box center [476, 247] width 606 height 148
click at [348, 298] on span "Run Report" at bounding box center [366, 309] width 49 height 22
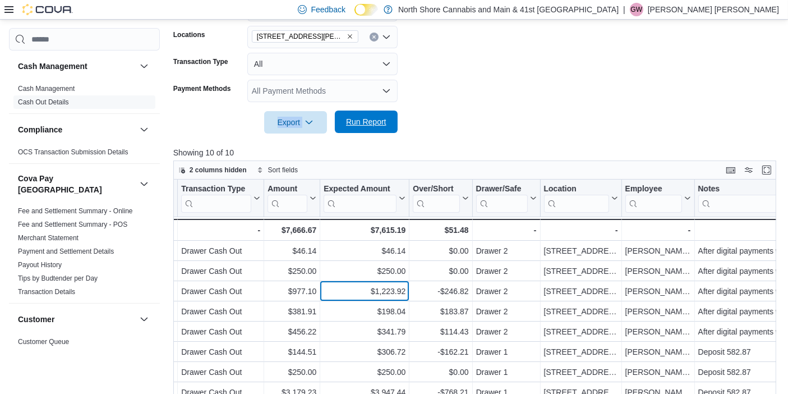
click at [348, 298] on div "$1,223.92 - Expected Amount, column 5, row 3" at bounding box center [364, 291] width 89 height 20
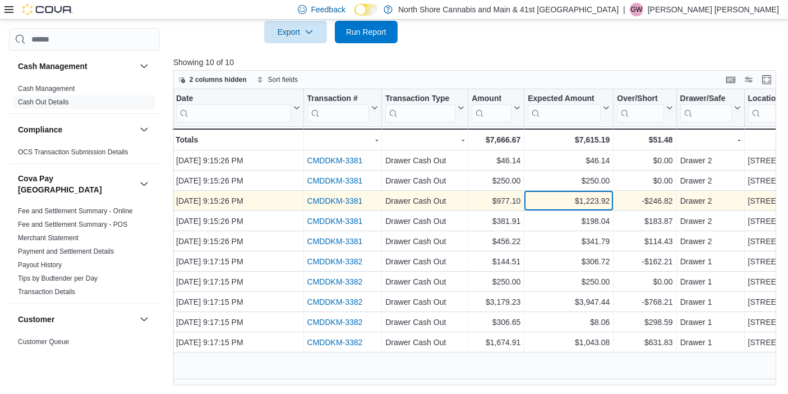
scroll to position [0, 2]
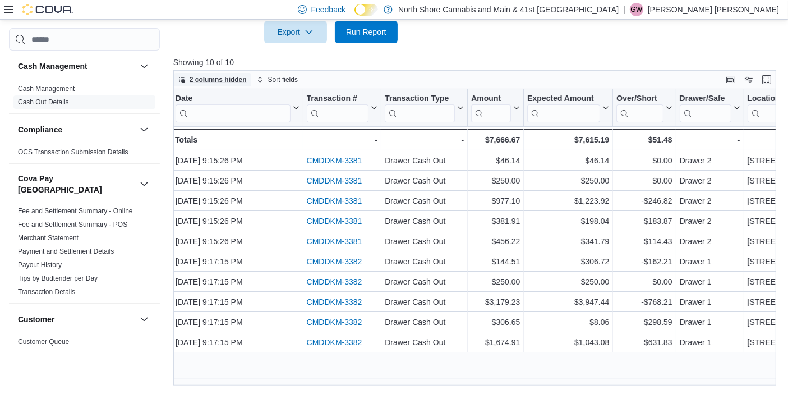
click at [213, 82] on span "2 columns hidden" at bounding box center [218, 79] width 57 height 9
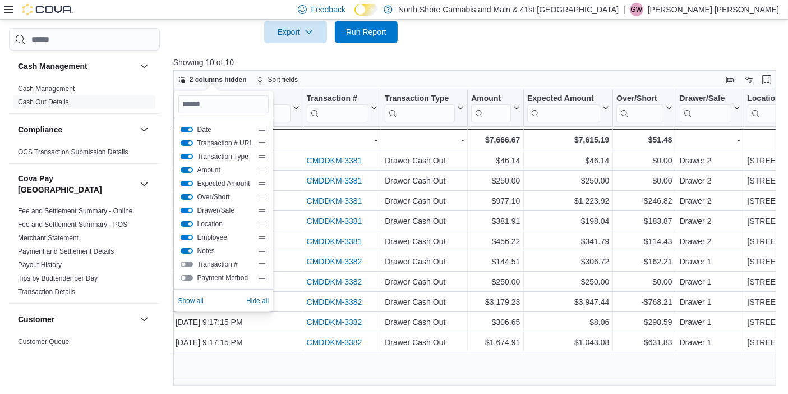
click at [191, 278] on button "Payment Method" at bounding box center [187, 278] width 12 height 6
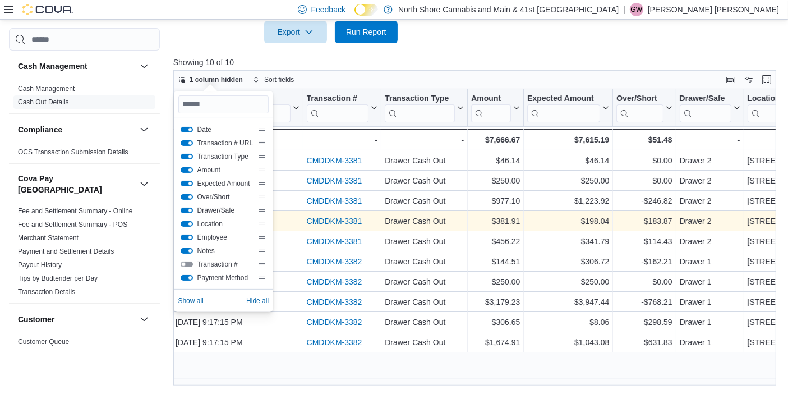
scroll to position [0, 448]
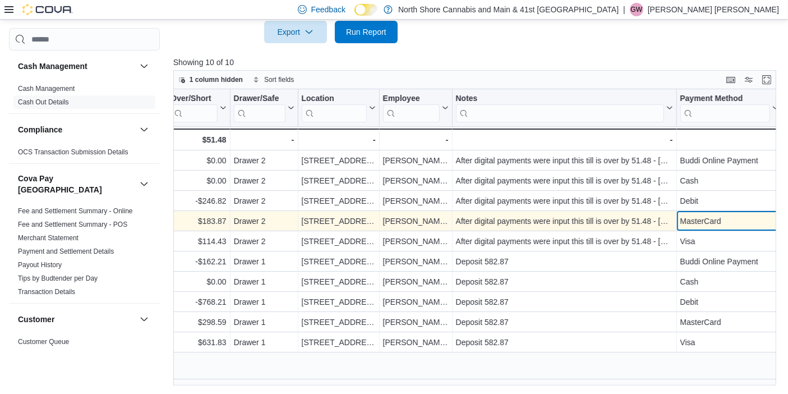
click at [749, 224] on div "MasterCard" at bounding box center [729, 220] width 99 height 13
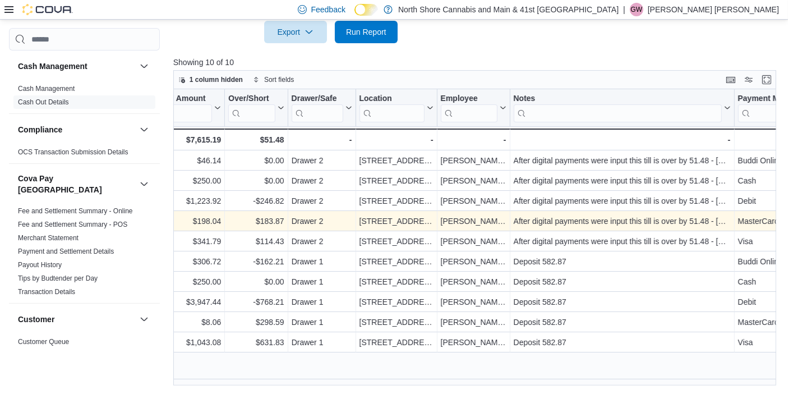
scroll to position [0, 391]
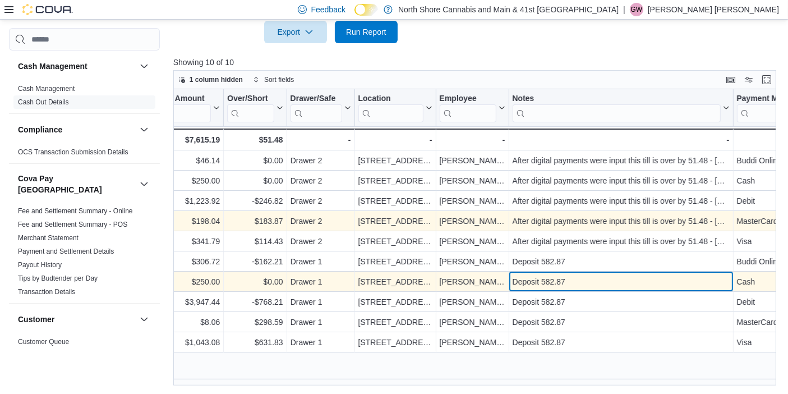
click at [663, 279] on div "Deposit 582.87" at bounding box center [620, 281] width 217 height 13
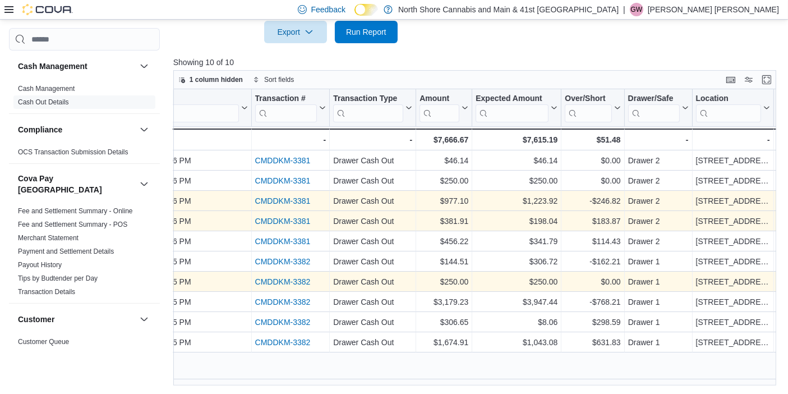
scroll to position [0, 0]
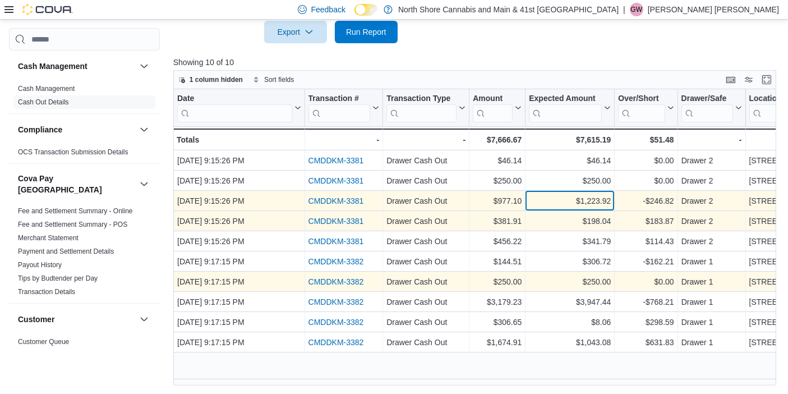
click at [589, 192] on div "$1,223.92 - Expected Amount, column 5, row 3" at bounding box center [569, 201] width 89 height 20
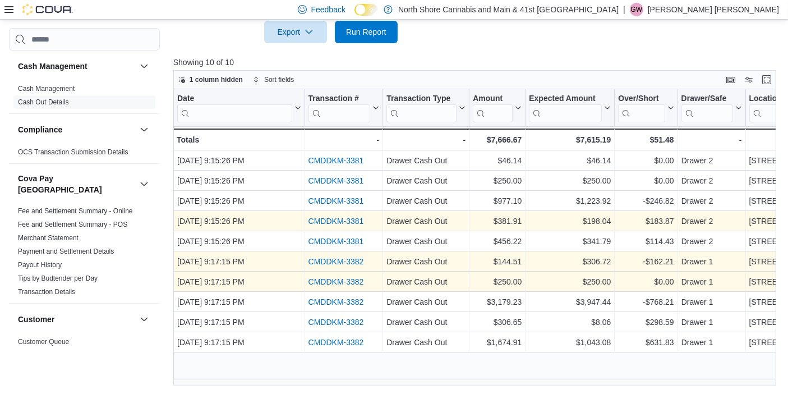
click at [330, 266] on div "CMDDKM-3382" at bounding box center [343, 261] width 71 height 13
click at [331, 263] on link "CMDDKM-3382" at bounding box center [336, 261] width 56 height 9
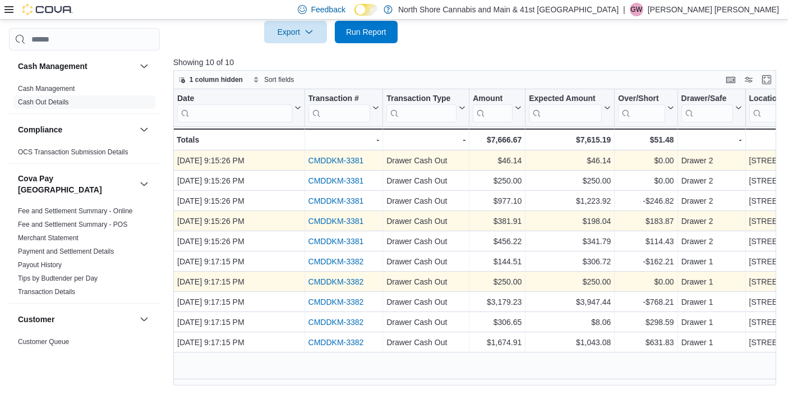
click at [327, 158] on link "CMDDKM-3381" at bounding box center [336, 160] width 56 height 9
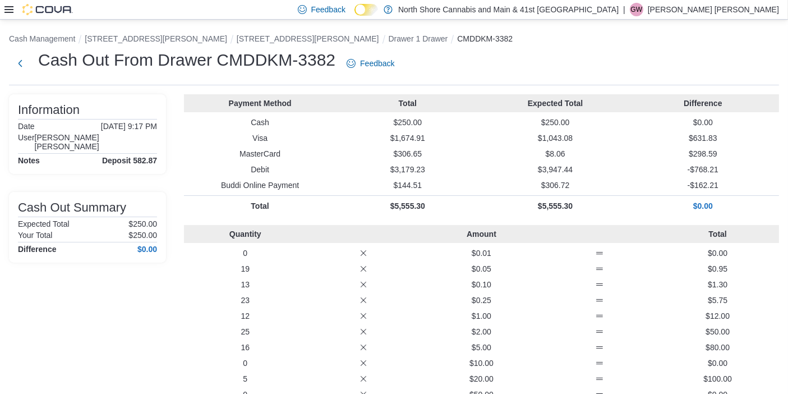
scroll to position [25, 0]
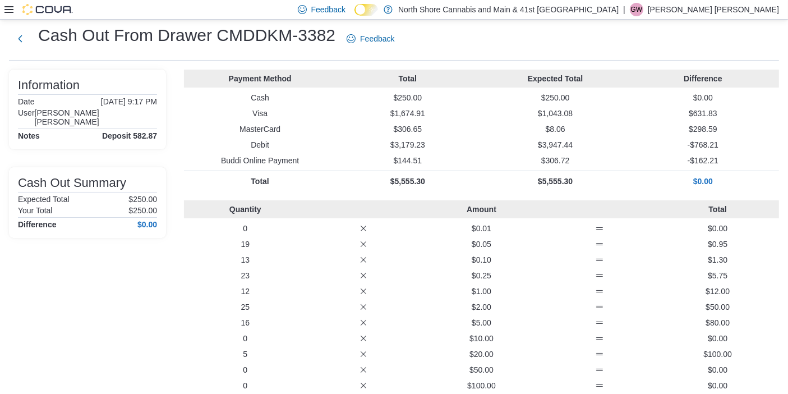
drag, startPoint x: 550, startPoint y: 155, endPoint x: 535, endPoint y: 170, distance: 21.0
click at [535, 170] on div "Payment Method Total Expected Total Difference Cash $250.00 $250.00 $0.00 Visa …" at bounding box center [481, 131] width 595 height 122
click at [561, 147] on p "$3,947.44" at bounding box center [555, 144] width 143 height 11
click at [452, 160] on p "$144.51" at bounding box center [407, 160] width 143 height 11
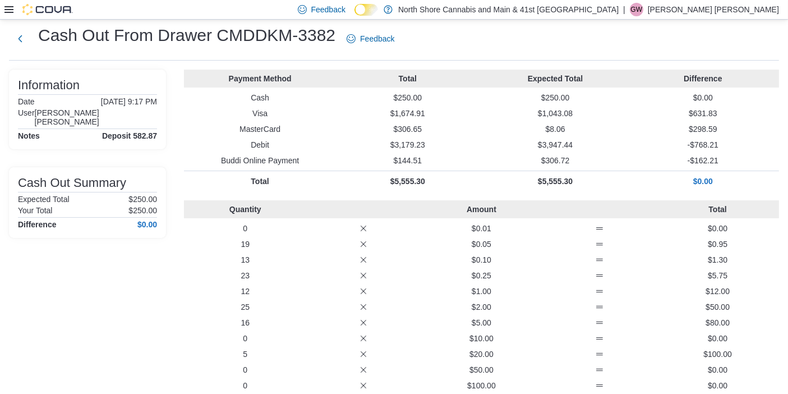
click at [452, 160] on p "$144.51" at bounding box center [407, 160] width 143 height 11
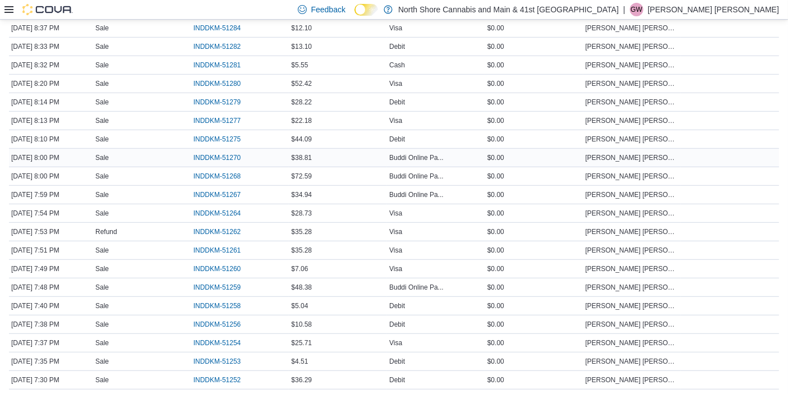
scroll to position [630, 0]
click at [411, 280] on div "Buddi Online Pa..." at bounding box center [436, 286] width 98 height 13
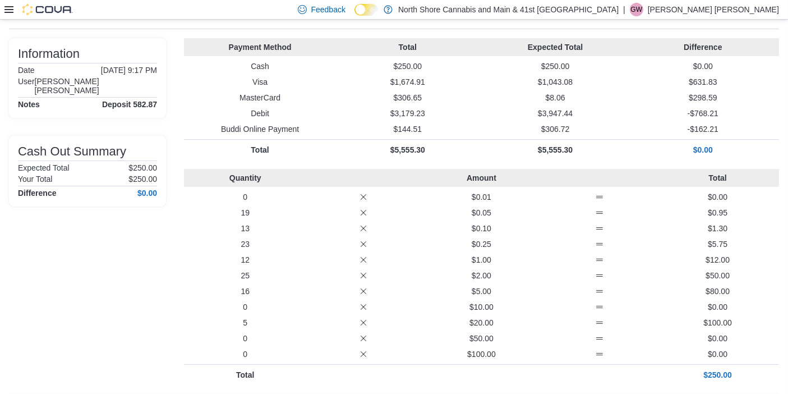
scroll to position [55, 0]
click at [714, 148] on p "$0.00" at bounding box center [702, 150] width 143 height 11
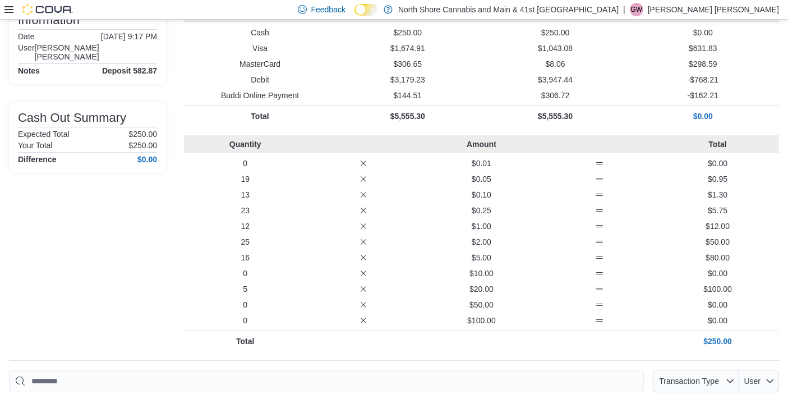
scroll to position [90, 0]
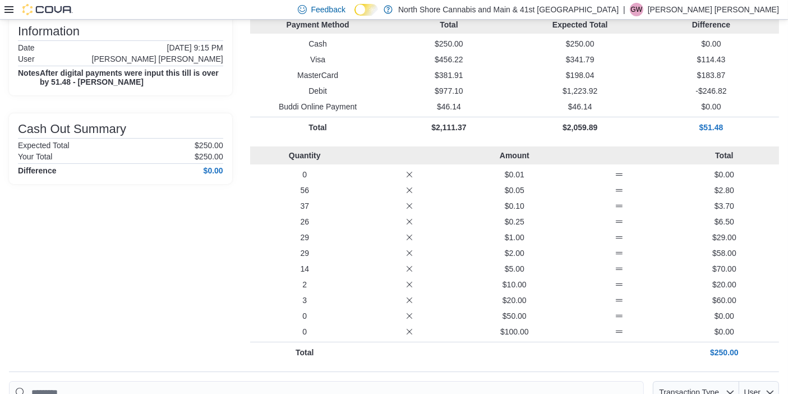
scroll to position [73, 0]
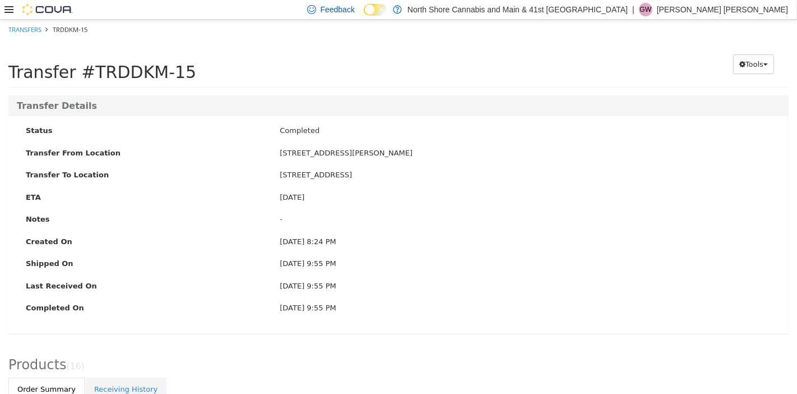
scroll to position [357, 0]
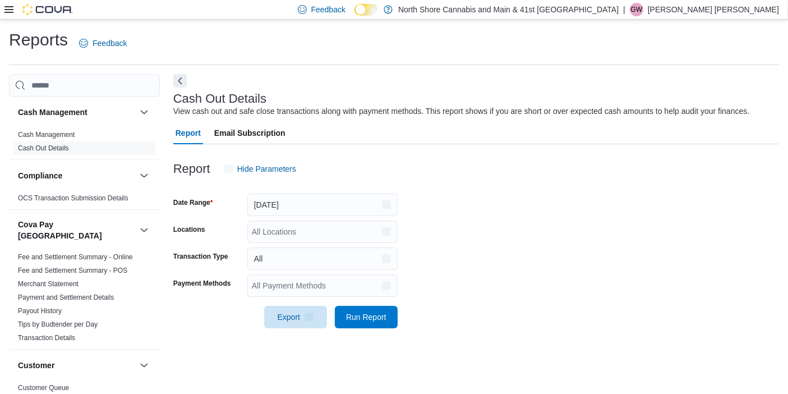
scroll to position [7, 0]
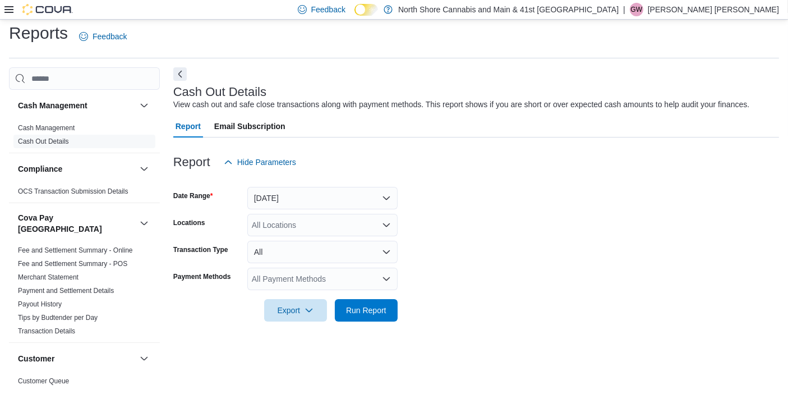
click at [426, 197] on form "Date Range [DATE] Locations All Locations Transaction Type All Payment Methods …" at bounding box center [476, 247] width 606 height 148
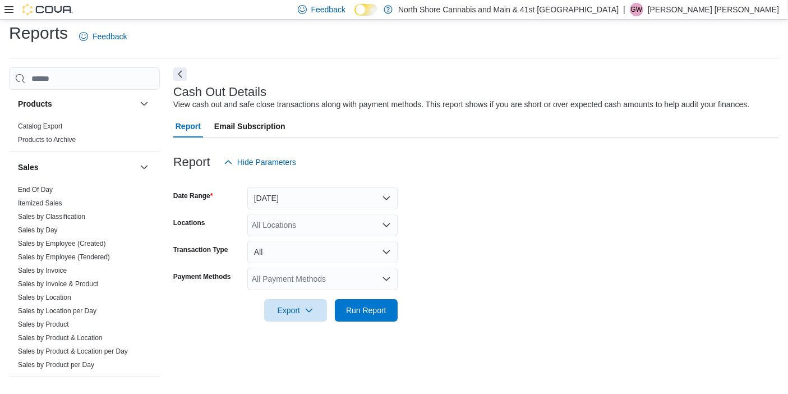
scroll to position [860, 0]
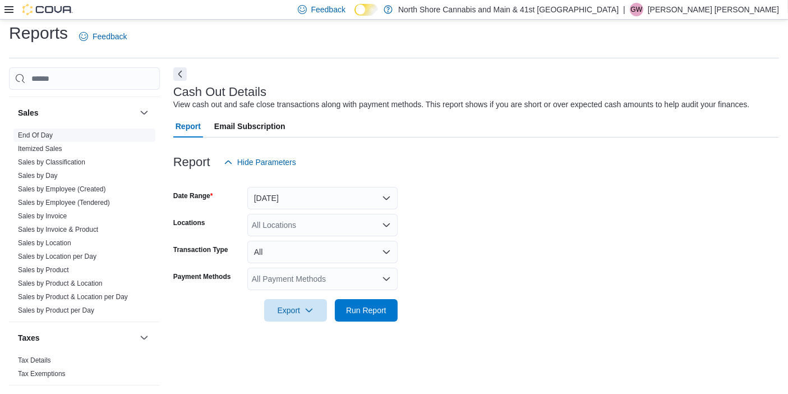
click at [33, 131] on link "End Of Day" at bounding box center [35, 135] width 35 height 8
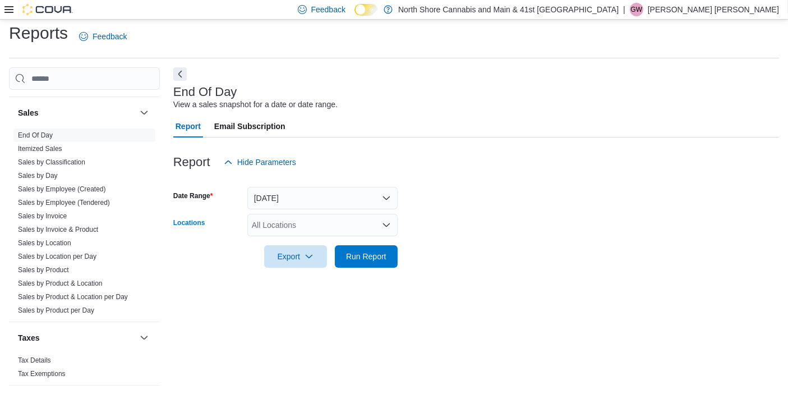
click at [315, 223] on div "All Locations" at bounding box center [322, 225] width 150 height 22
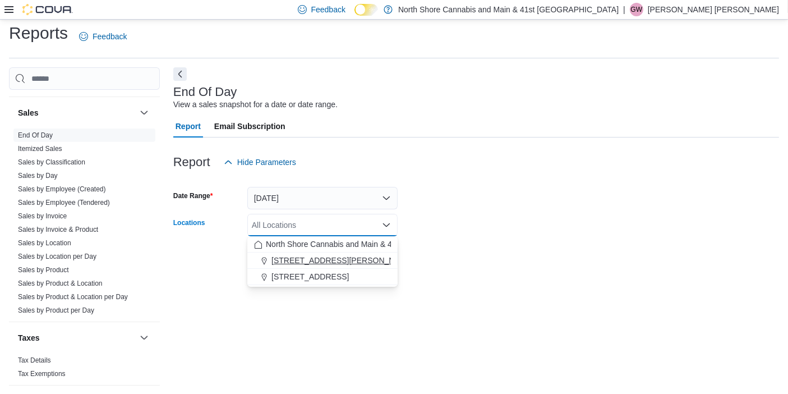
click at [324, 257] on span "[STREET_ADDRESS][PERSON_NAME]" at bounding box center [342, 260] width 142 height 11
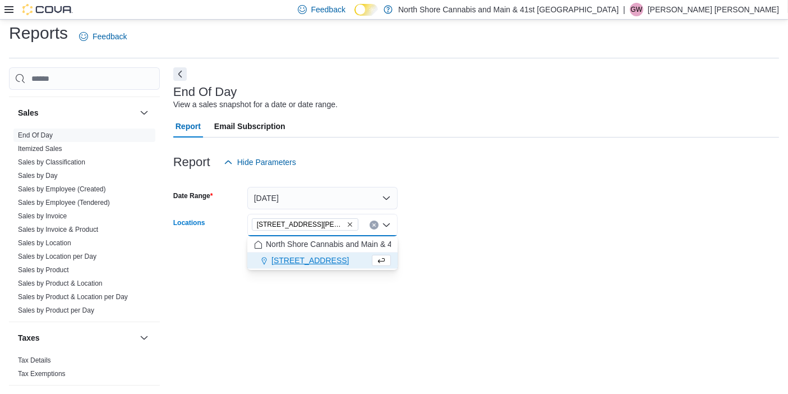
drag, startPoint x: 479, startPoint y: 289, endPoint x: 415, endPoint y: 285, distance: 64.1
click at [476, 289] on div "End Of Day View a sales snapshot for a date or date range. Report Email Subscri…" at bounding box center [476, 226] width 606 height 318
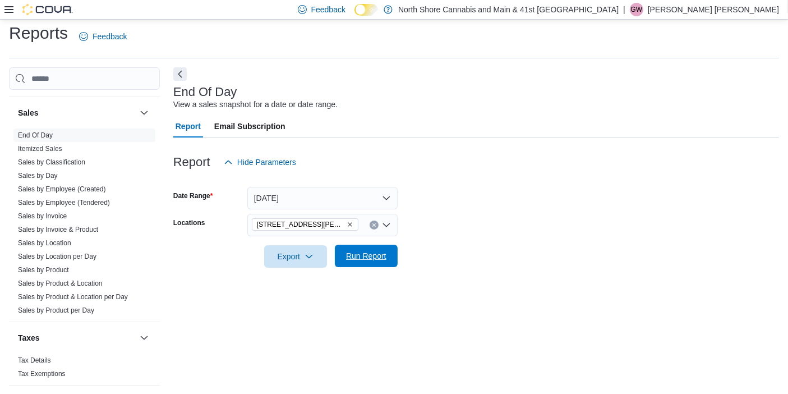
click at [367, 264] on span "Run Report" at bounding box center [366, 256] width 49 height 22
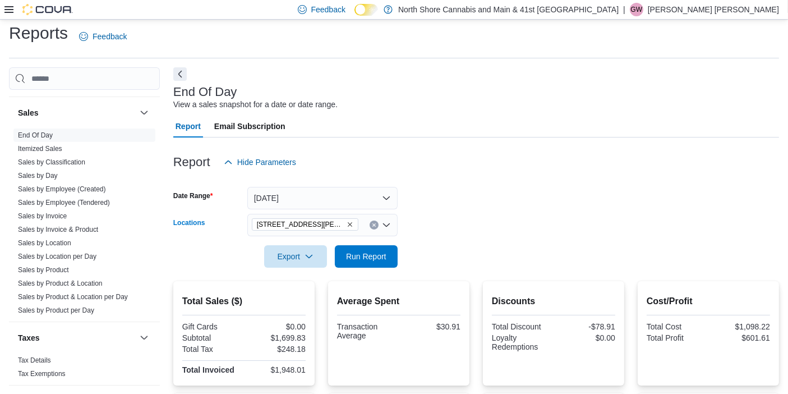
click at [347, 223] on icon "Remove 1520 Barrow St. from selection in this group" at bounding box center [350, 224] width 7 height 7
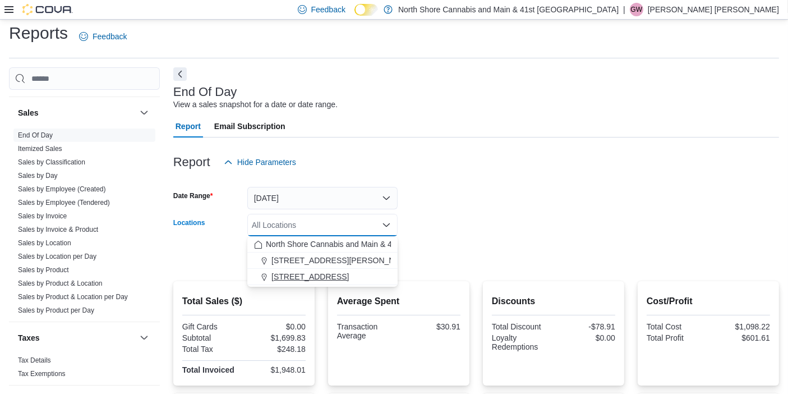
click at [316, 282] on button "[STREET_ADDRESS]" at bounding box center [322, 277] width 150 height 16
click at [505, 244] on div at bounding box center [476, 240] width 606 height 9
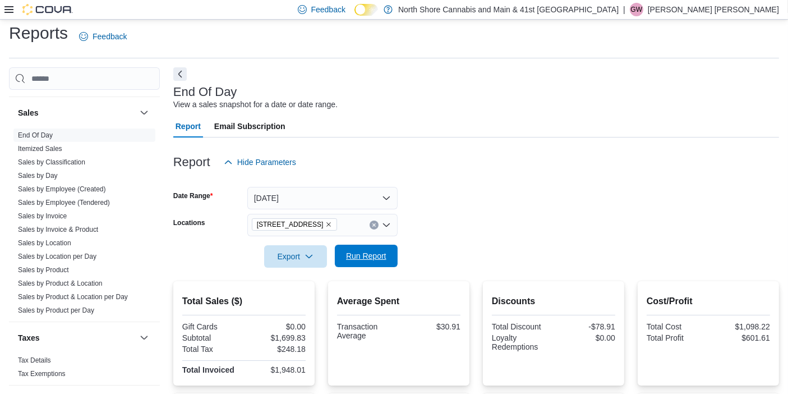
click at [379, 257] on span "Run Report" at bounding box center [366, 255] width 40 height 11
click at [243, 12] on div "Feedback Dark Mode North Shore Cannabis and Main & 41st St Cannabis | [PERSON_N…" at bounding box center [394, 10] width 788 height 20
